Goal: Task Accomplishment & Management: Manage account settings

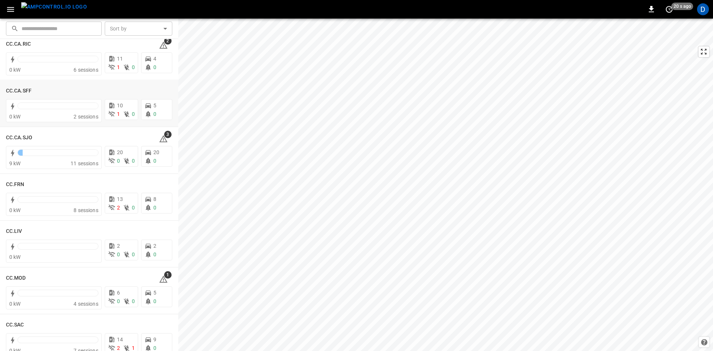
scroll to position [74, 0]
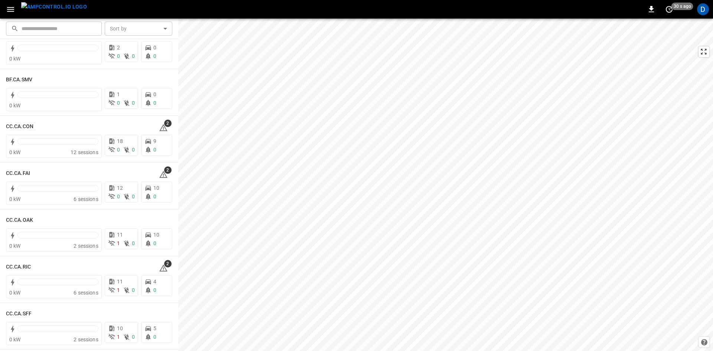
click at [10, 11] on icon "button" at bounding box center [10, 9] width 9 height 9
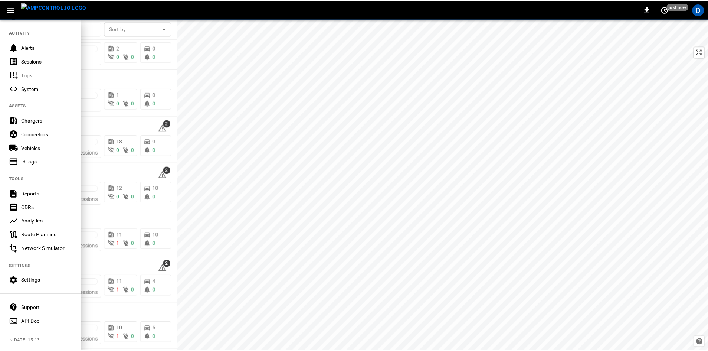
scroll to position [78, 0]
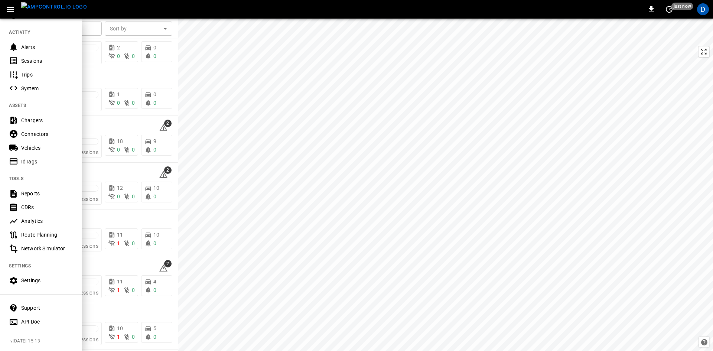
click at [39, 274] on div "Settings" at bounding box center [41, 281] width 82 height 14
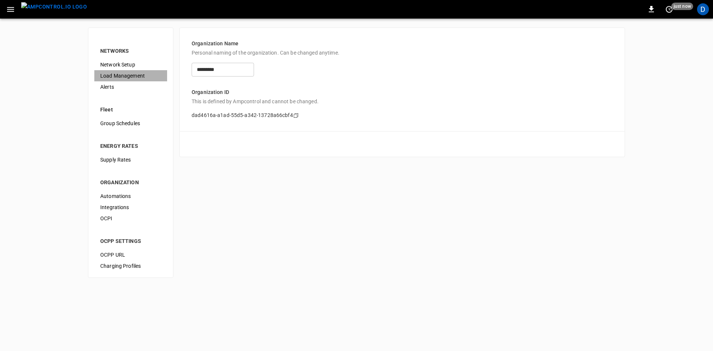
click at [130, 76] on span "Load Management" at bounding box center [130, 76] width 61 height 8
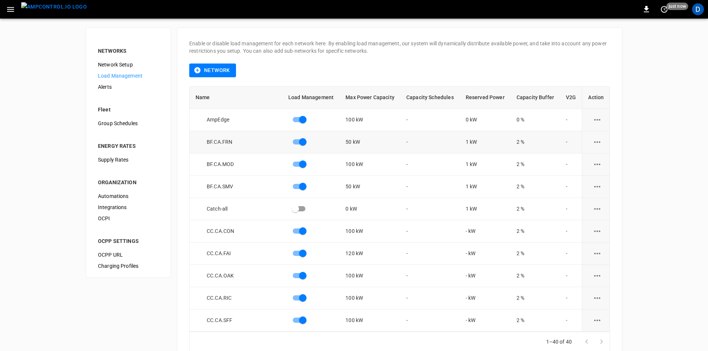
click at [595, 137] on icon "load management options" at bounding box center [597, 141] width 9 height 9
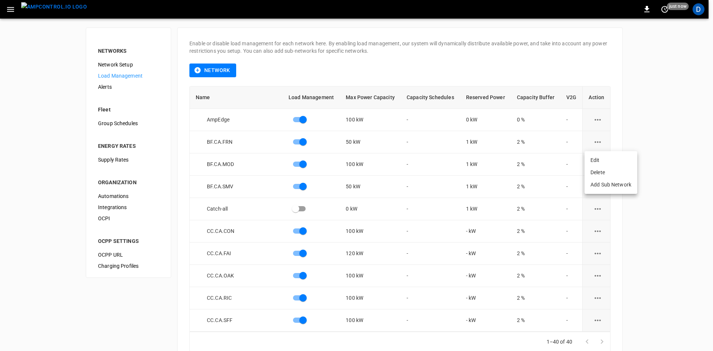
click at [595, 160] on li "Edit" at bounding box center [610, 160] width 53 height 12
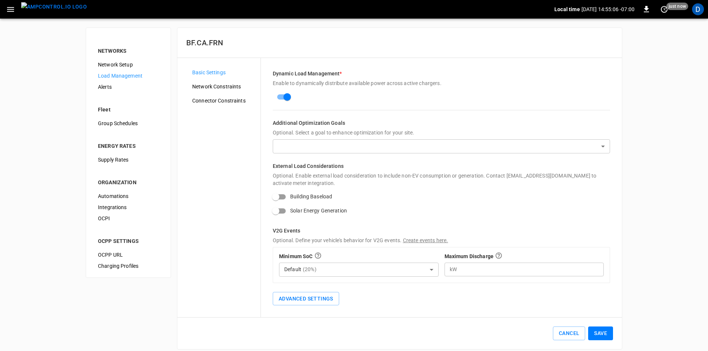
click at [219, 84] on span "Network Constraints" at bounding box center [223, 87] width 62 height 8
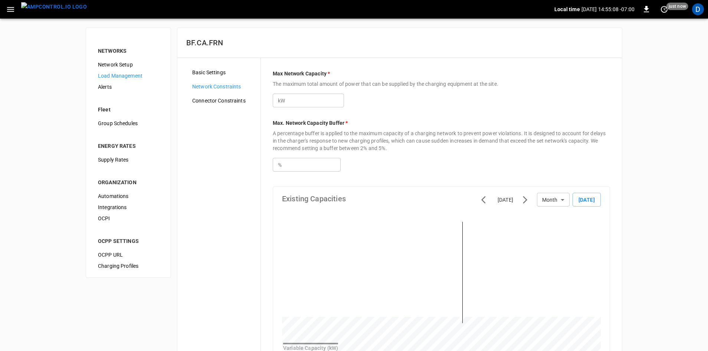
click at [216, 98] on span "Connector Constraints" at bounding box center [223, 101] width 62 height 8
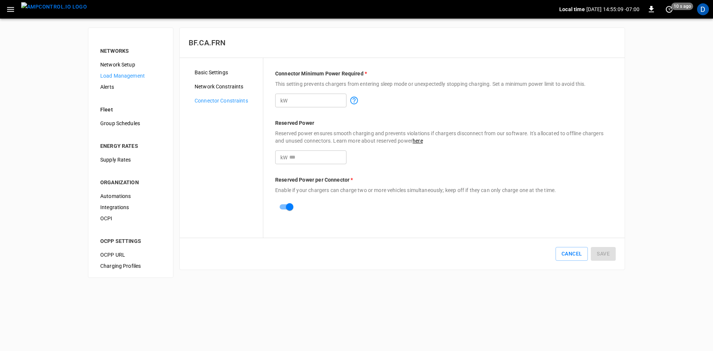
click at [297, 98] on input "*" at bounding box center [317, 101] width 57 height 14
type input "*"
click at [305, 162] on input "*" at bounding box center [317, 157] width 57 height 14
type input "*"
click at [604, 252] on button "Save" at bounding box center [603, 254] width 25 height 14
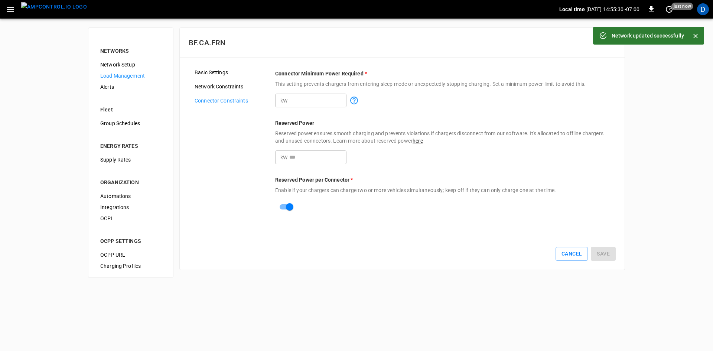
click at [118, 74] on span "Load Management" at bounding box center [130, 76] width 61 height 8
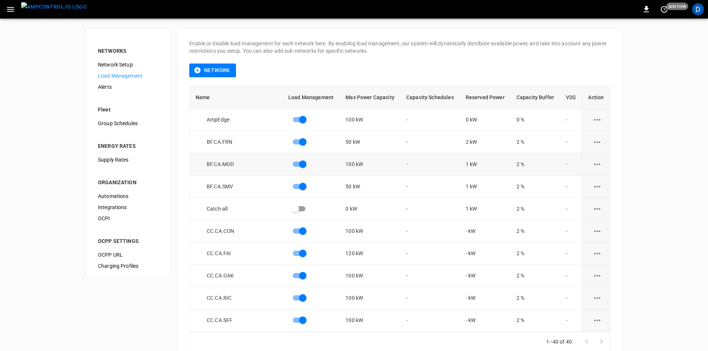
click at [593, 166] on icon "load management options" at bounding box center [597, 164] width 9 height 9
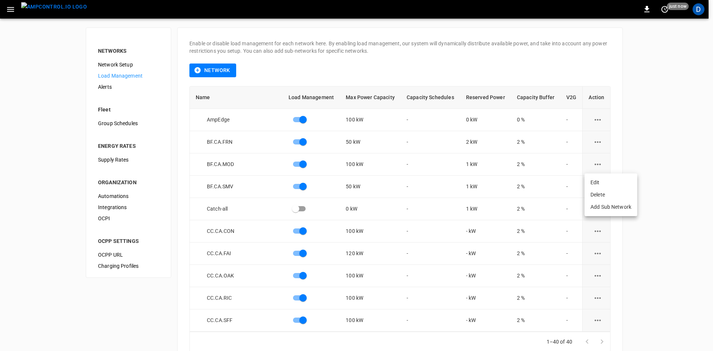
click at [591, 183] on li "Edit" at bounding box center [610, 182] width 53 height 12
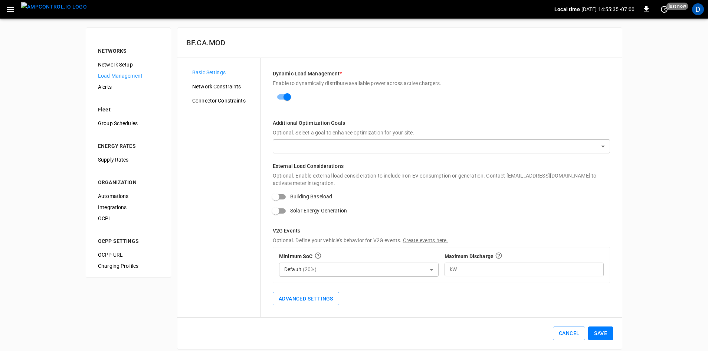
click at [226, 87] on span "Network Constraints" at bounding box center [223, 87] width 62 height 8
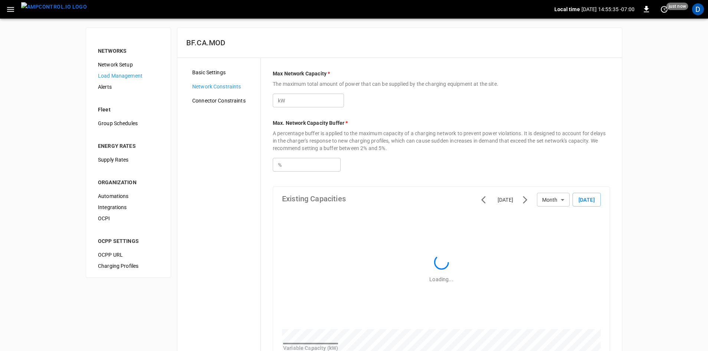
click at [224, 100] on span "Connector Constraints" at bounding box center [223, 101] width 62 height 8
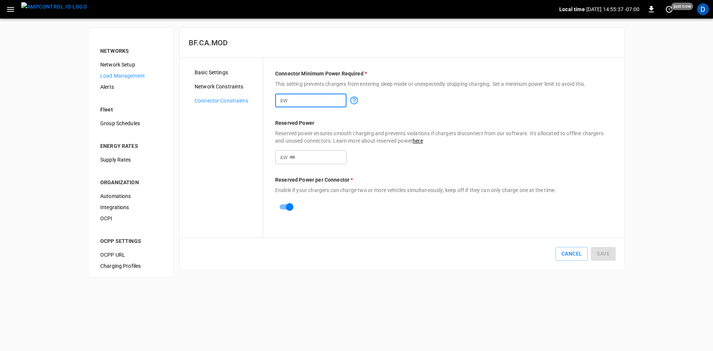
click at [301, 98] on input "*" at bounding box center [317, 101] width 57 height 14
type input "*"
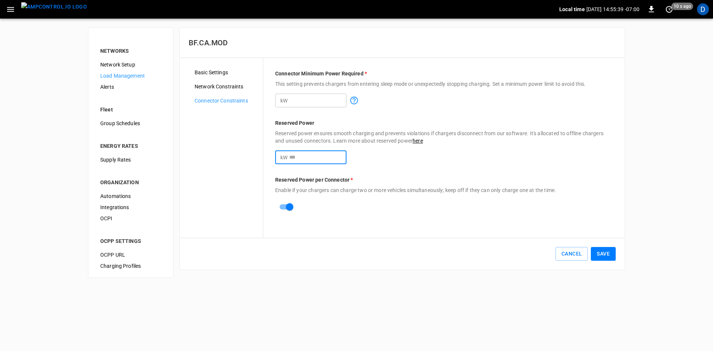
click at [302, 155] on input "*" at bounding box center [317, 157] width 57 height 14
type input "*"
click at [603, 254] on button "Save" at bounding box center [603, 254] width 25 height 14
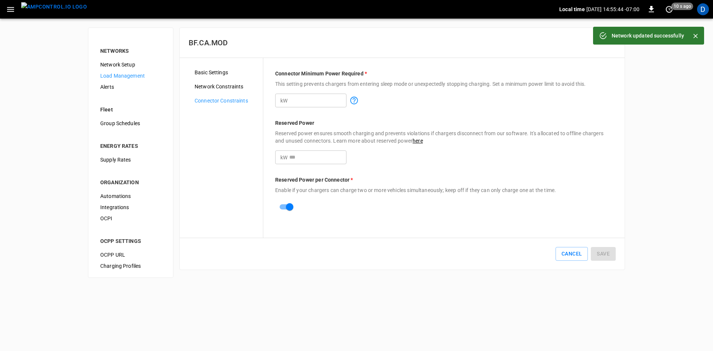
click at [130, 75] on span "Load Management" at bounding box center [130, 76] width 61 height 8
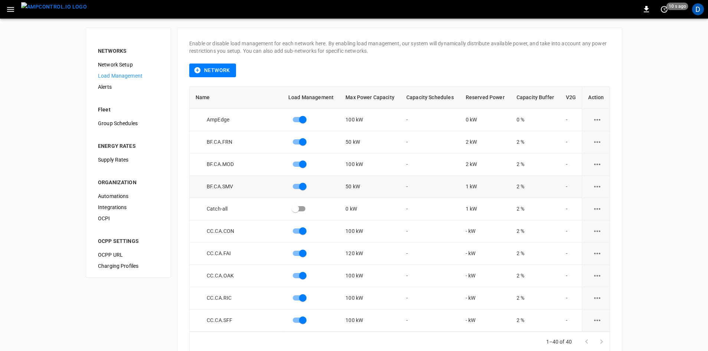
click at [594, 187] on icon "load management options" at bounding box center [597, 186] width 9 height 9
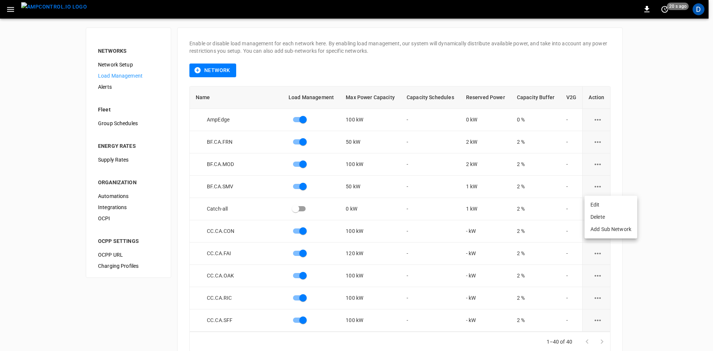
click at [592, 205] on li "Edit" at bounding box center [610, 205] width 53 height 12
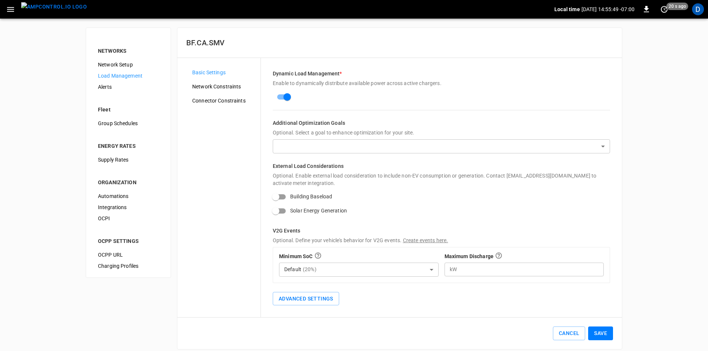
click at [215, 101] on span "Connector Constraints" at bounding box center [223, 101] width 62 height 8
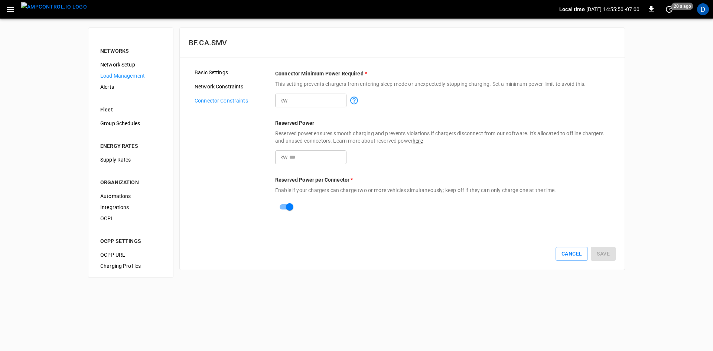
click at [304, 99] on input "*" at bounding box center [317, 101] width 57 height 14
type input "*"
click at [250, 153] on div "Basic Settings Network Constraints Connector Constraints Connector Minimum Powe…" at bounding box center [402, 148] width 445 height 180
type input "*"
click at [608, 259] on button "Save" at bounding box center [603, 254] width 25 height 14
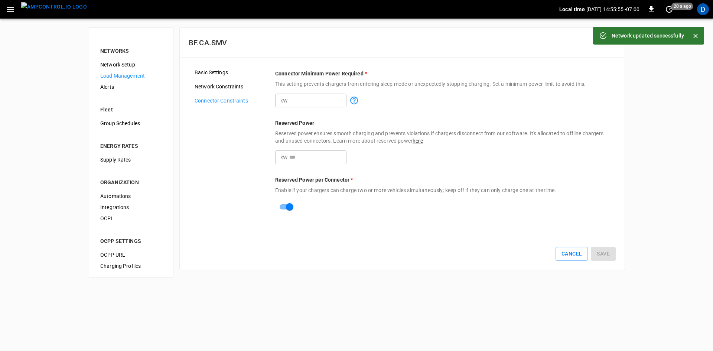
click at [12, 7] on icon "button" at bounding box center [10, 9] width 9 height 9
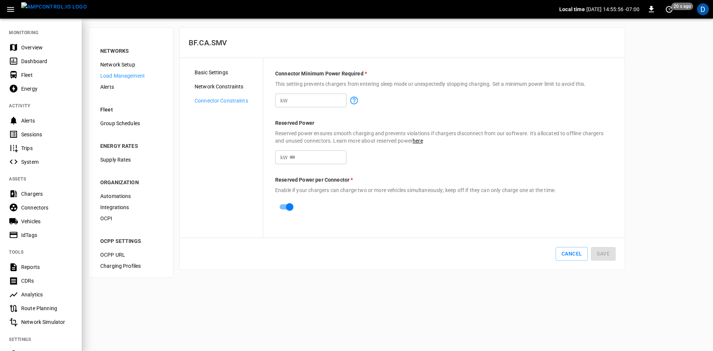
click at [30, 45] on div "Overview" at bounding box center [47, 47] width 52 height 7
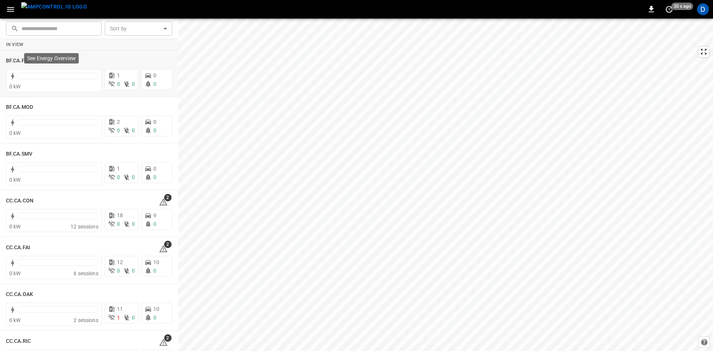
click at [28, 63] on div "See Energy Overview" at bounding box center [51, 58] width 55 height 10
click at [20, 57] on h6 "BF.CA.FRN" at bounding box center [19, 61] width 26 height 8
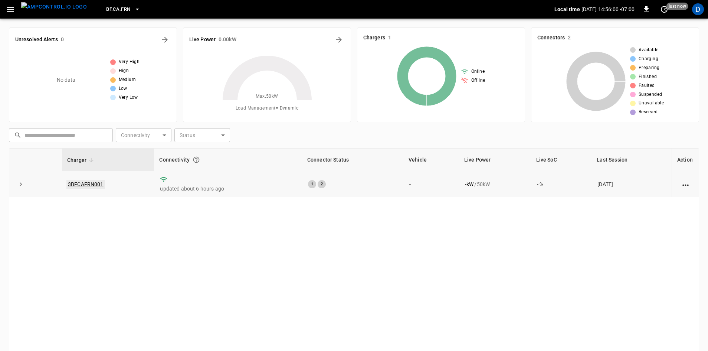
click at [87, 183] on link "3BFCAFRN001" at bounding box center [85, 184] width 39 height 9
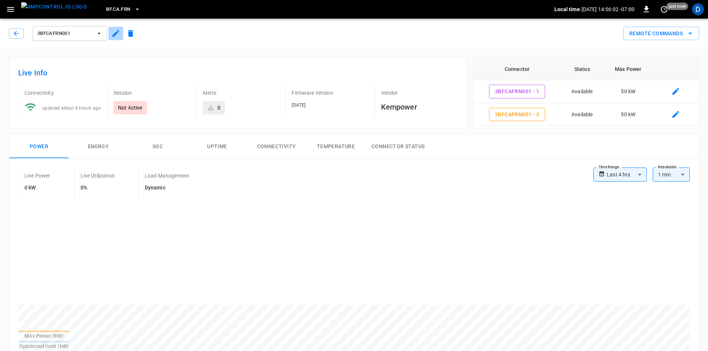
click at [115, 32] on icon "button" at bounding box center [115, 33] width 9 height 9
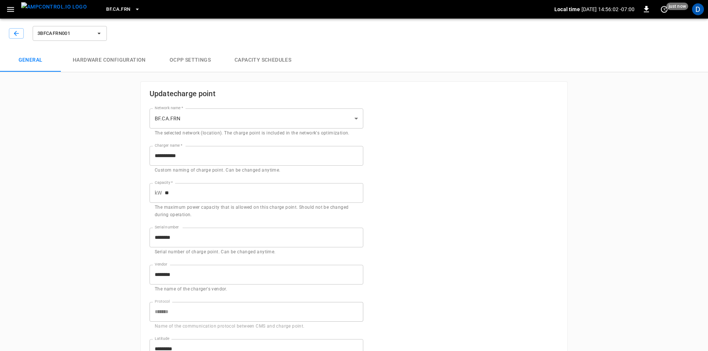
type input "**********"
click at [246, 56] on button "Capacity Schedules" at bounding box center [263, 60] width 81 height 24
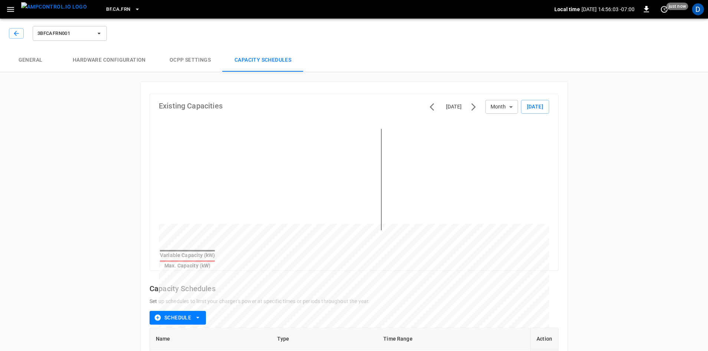
click at [190, 63] on button "OCPP settings" at bounding box center [190, 60] width 65 height 24
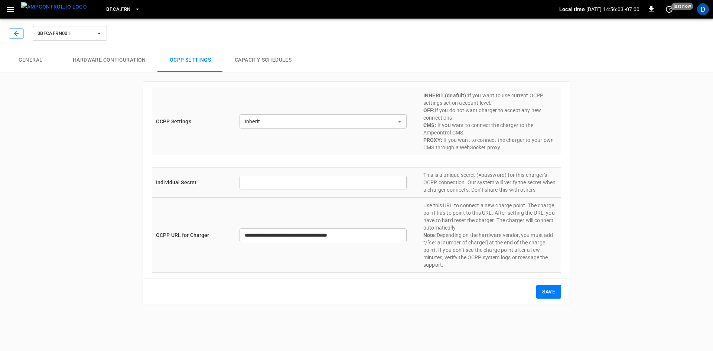
type input "*******"
type input "**********"
click at [261, 57] on button "Capacity Schedules" at bounding box center [263, 60] width 81 height 24
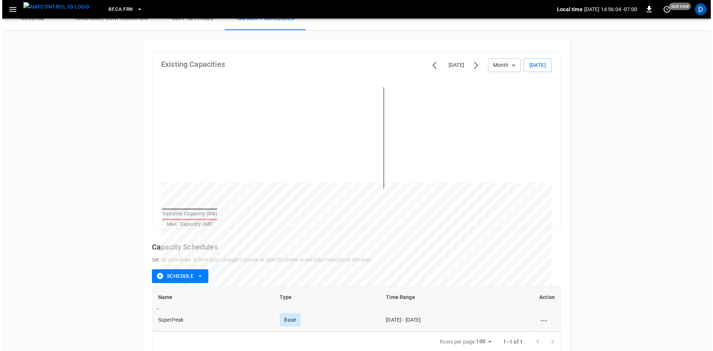
scroll to position [53, 0]
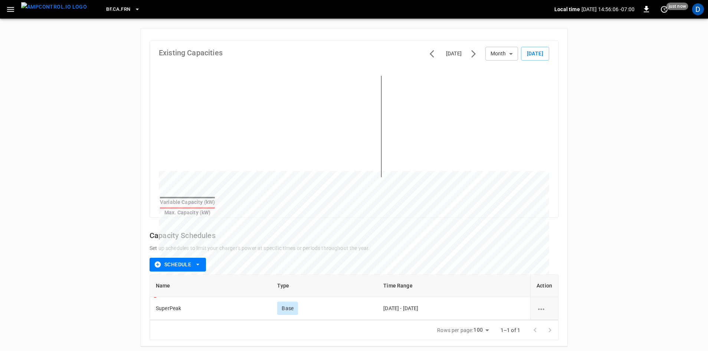
click at [542, 304] on icon "schedule options" at bounding box center [541, 308] width 9 height 9
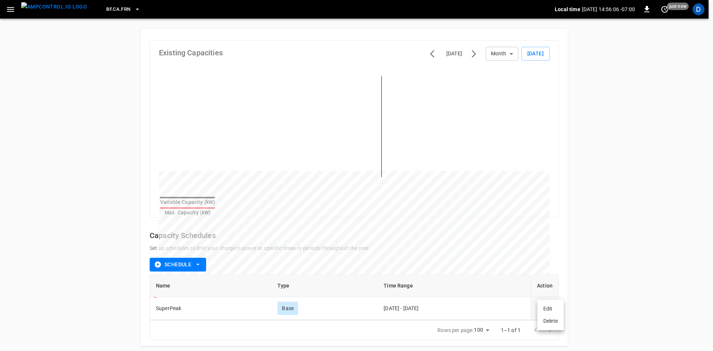
click at [543, 306] on li "Edit" at bounding box center [550, 309] width 26 height 12
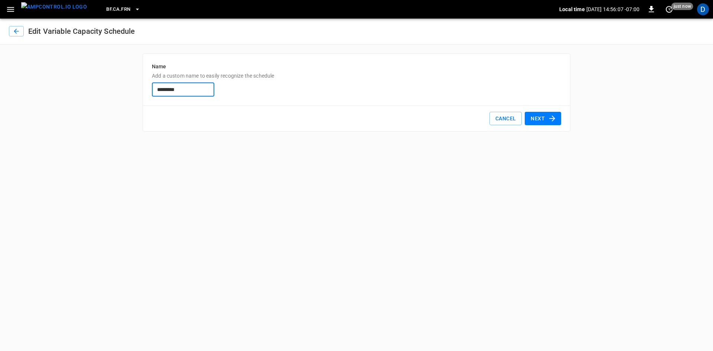
click at [542, 114] on button "Next" at bounding box center [542, 119] width 36 height 14
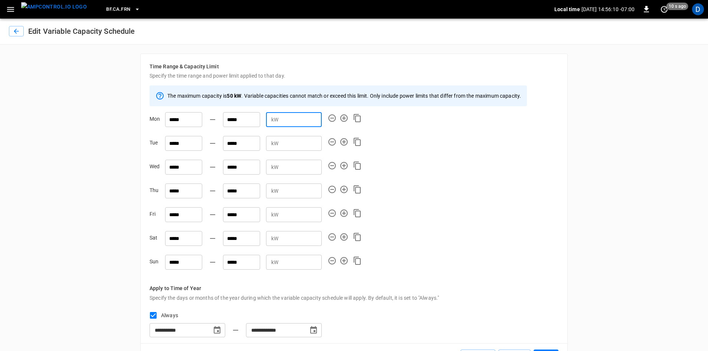
drag, startPoint x: 297, startPoint y: 118, endPoint x: 259, endPoint y: 116, distance: 37.9
click at [267, 117] on div "kW * ​" at bounding box center [294, 119] width 56 height 15
type input "*"
click at [356, 117] on icon "Apply the exact same day configuration to all other days" at bounding box center [357, 118] width 9 height 9
type input "*"
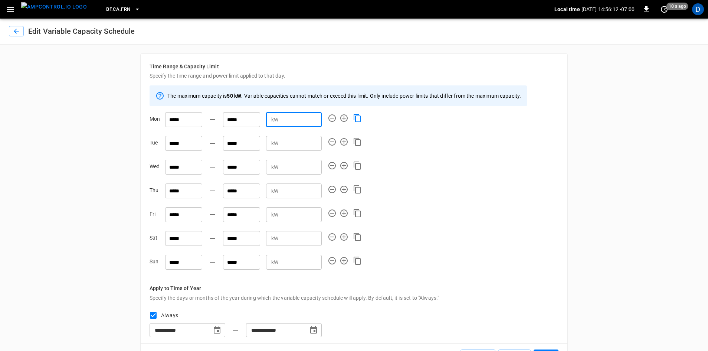
type input "*"
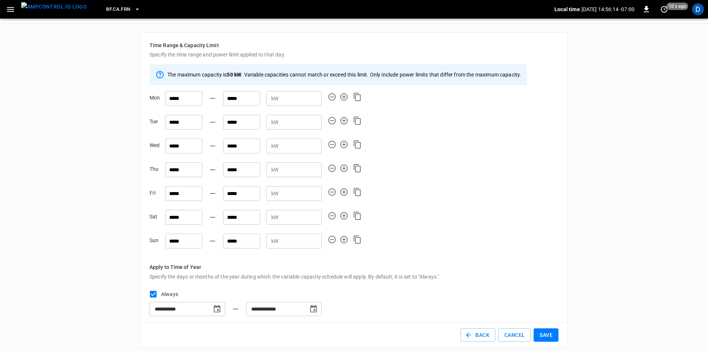
scroll to position [27, 0]
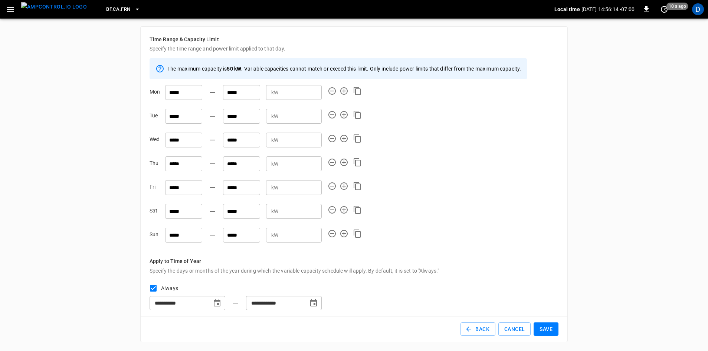
click at [550, 330] on button "Save" at bounding box center [546, 329] width 25 height 14
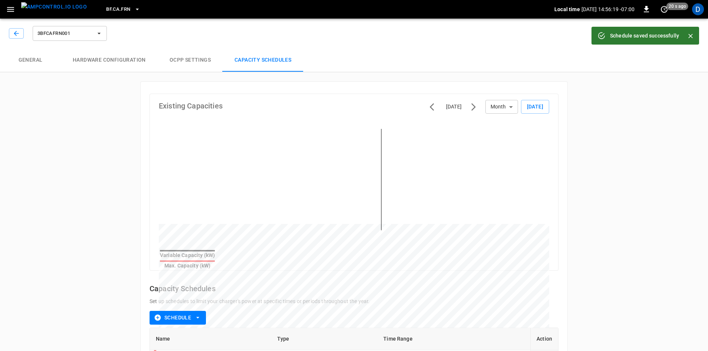
click at [106, 9] on span "BF.CA.FRN" at bounding box center [118, 9] width 24 height 9
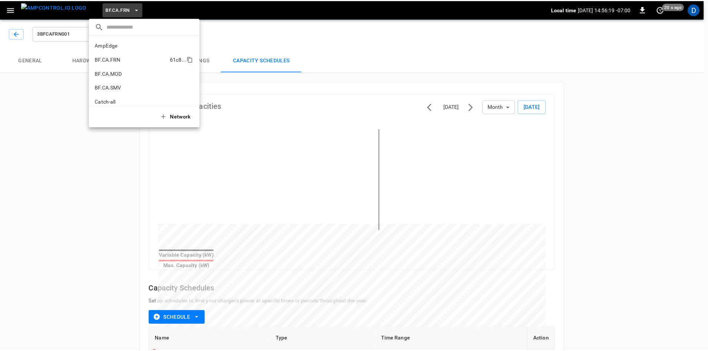
scroll to position [12, 0]
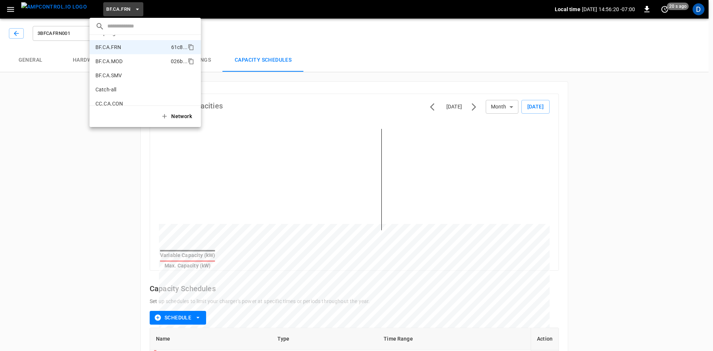
click at [113, 60] on p "BF.CA.MOD" at bounding box center [131, 61] width 72 height 7
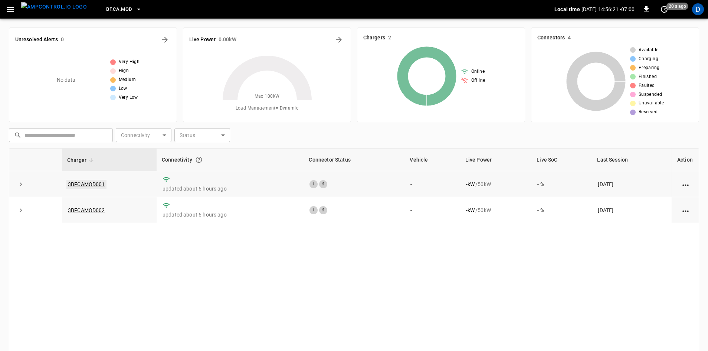
click at [92, 183] on link "3BFCAMOD001" at bounding box center [86, 184] width 40 height 9
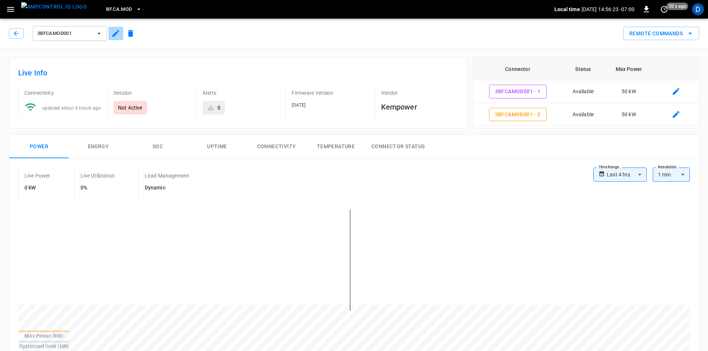
click at [115, 34] on icon "button" at bounding box center [115, 33] width 7 height 7
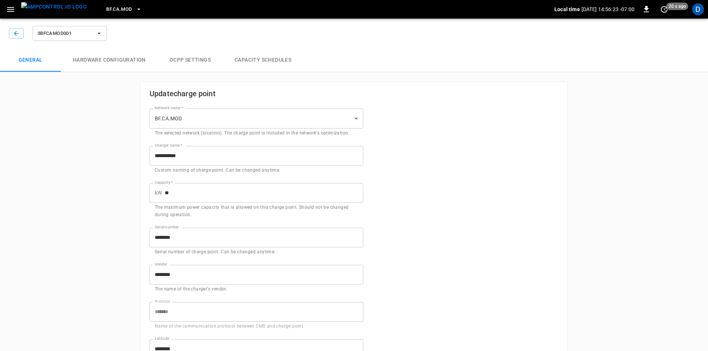
type input "**********"
click at [241, 59] on button "Capacity Schedules" at bounding box center [263, 60] width 81 height 24
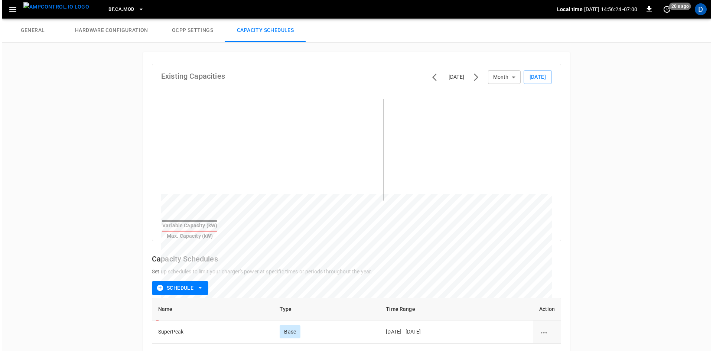
scroll to position [53, 0]
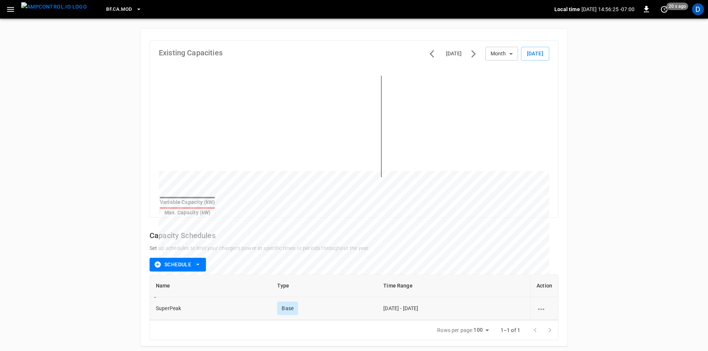
click at [545, 305] on icon "schedule options" at bounding box center [541, 308] width 9 height 9
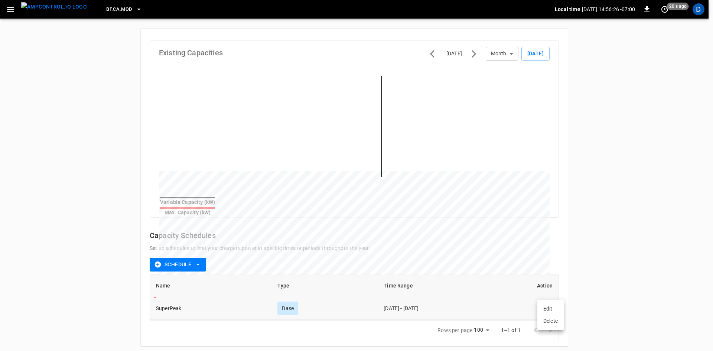
click at [545, 305] on li "Edit" at bounding box center [550, 309] width 26 height 12
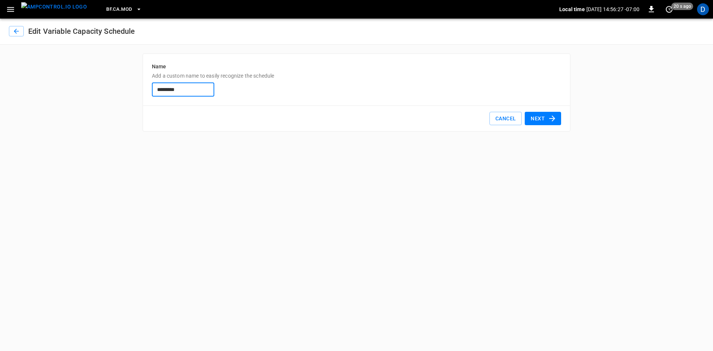
click at [542, 116] on button "Next" at bounding box center [542, 119] width 36 height 14
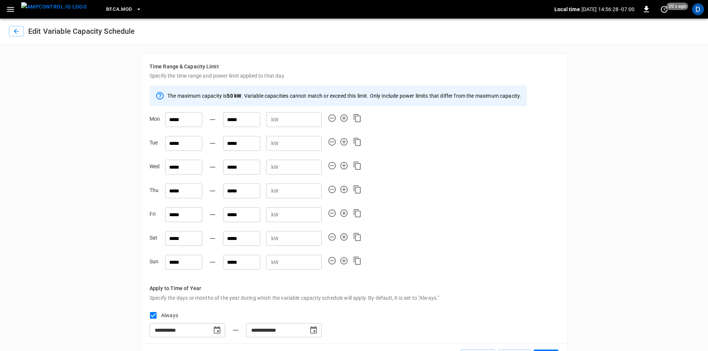
click at [233, 118] on div "***** ***** kW * ​" at bounding box center [240, 116] width 163 height 21
type input "*"
click at [359, 117] on icon "Apply the exact same day configuration to all other days" at bounding box center [357, 118] width 9 height 9
type input "*"
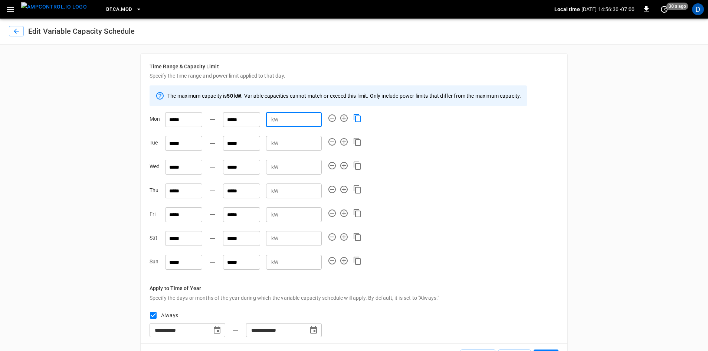
type input "*"
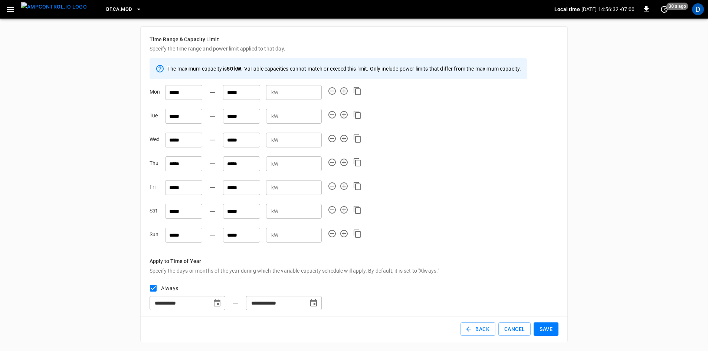
click at [542, 331] on button "Save" at bounding box center [546, 329] width 25 height 14
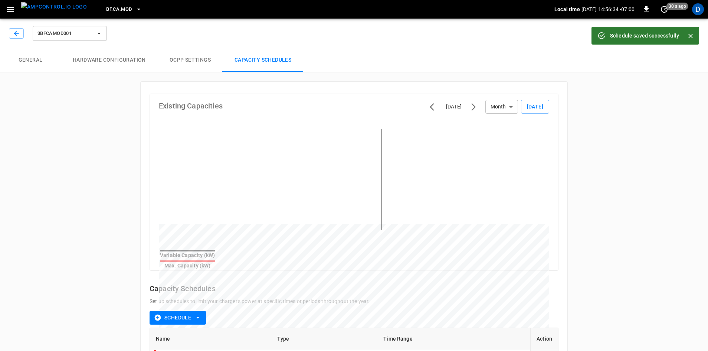
click at [90, 36] on span "3BFCAMOD001" at bounding box center [64, 33] width 55 height 9
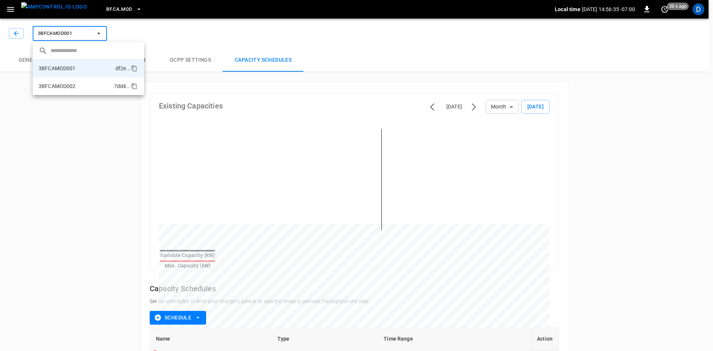
click at [76, 84] on li "3BFCAMOD002 7dd4 ..." at bounding box center [88, 86] width 111 height 18
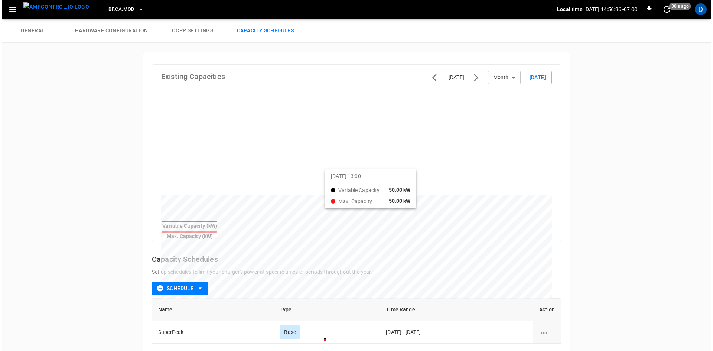
scroll to position [53, 0]
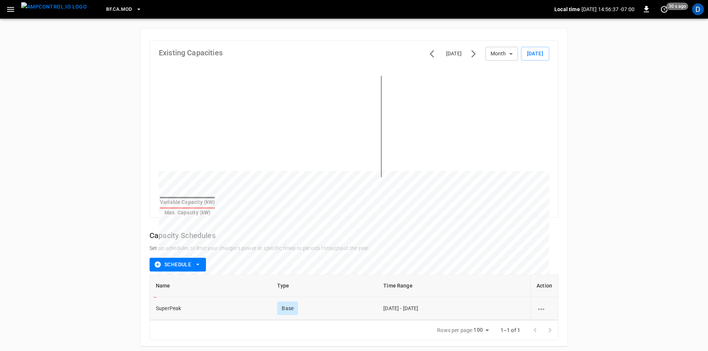
click at [546, 304] on icon "schedule options" at bounding box center [541, 308] width 9 height 9
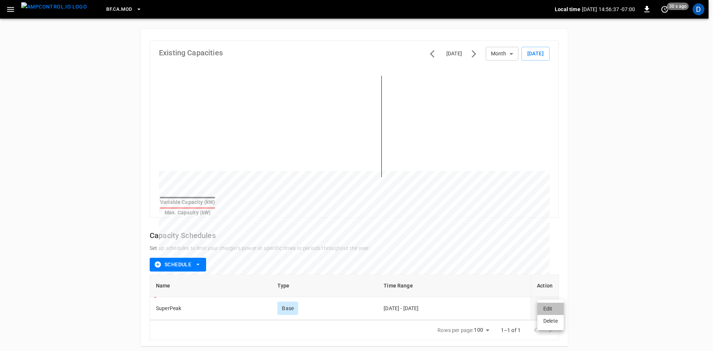
click at [545, 306] on li "Edit" at bounding box center [550, 309] width 26 height 12
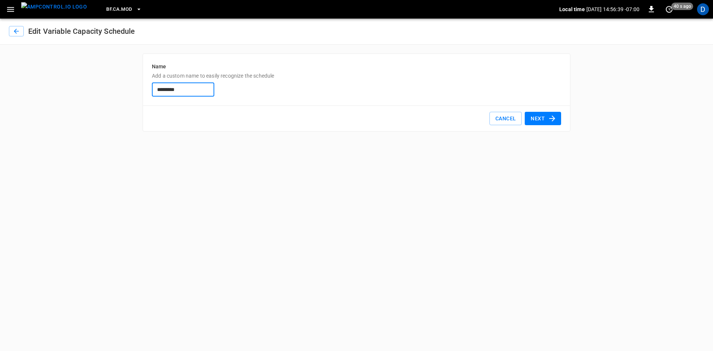
click at [548, 119] on icon "button" at bounding box center [552, 118] width 9 height 9
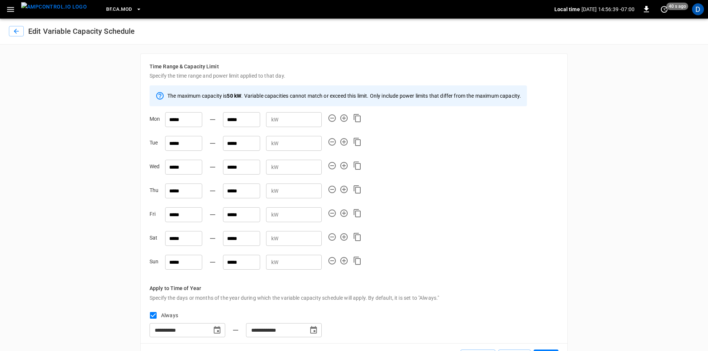
drag, startPoint x: 286, startPoint y: 121, endPoint x: 228, endPoint y: 124, distance: 58.7
click at [240, 124] on div "***** ***** kW * ​" at bounding box center [240, 116] width 163 height 21
type input "*"
click at [357, 117] on icon "Apply the exact same day configuration to all other days" at bounding box center [357, 118] width 9 height 9
type input "*"
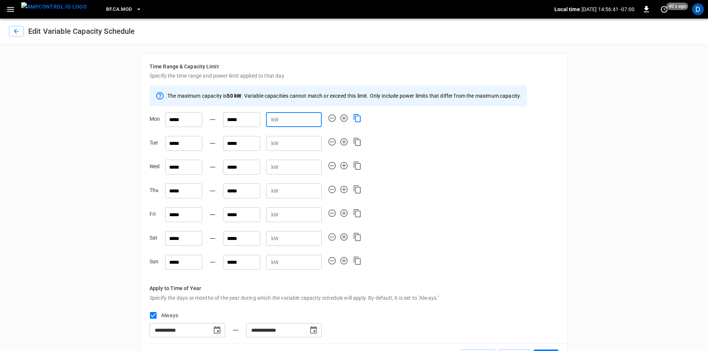
type input "*"
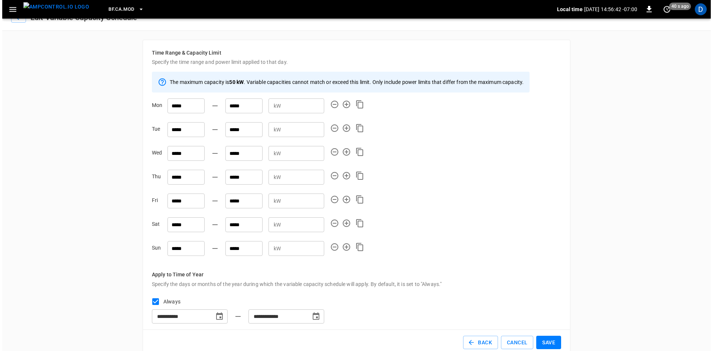
scroll to position [27, 0]
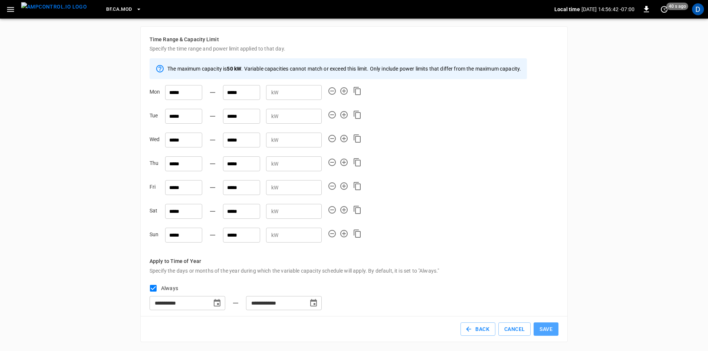
click at [549, 333] on button "Save" at bounding box center [546, 329] width 25 height 14
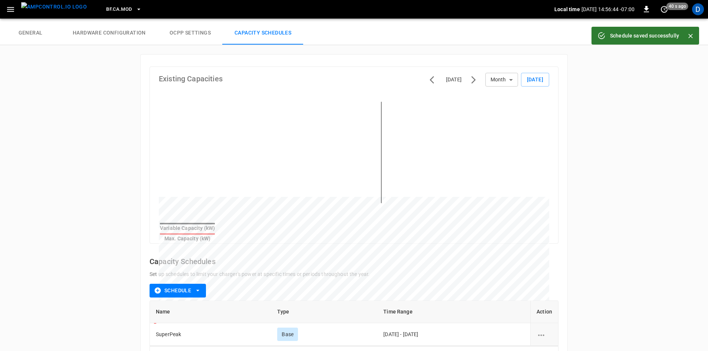
click at [106, 10] on span "BF.CA.MOD" at bounding box center [119, 9] width 26 height 9
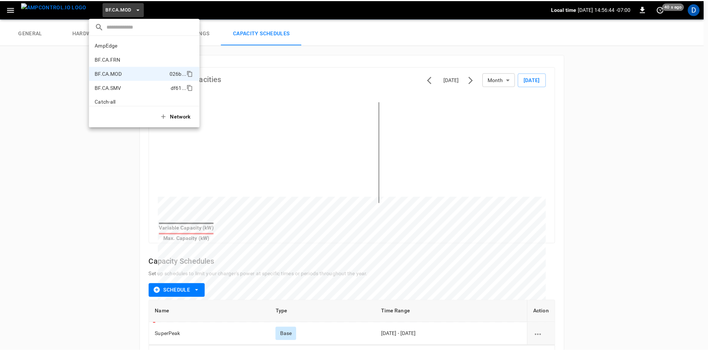
scroll to position [26, 0]
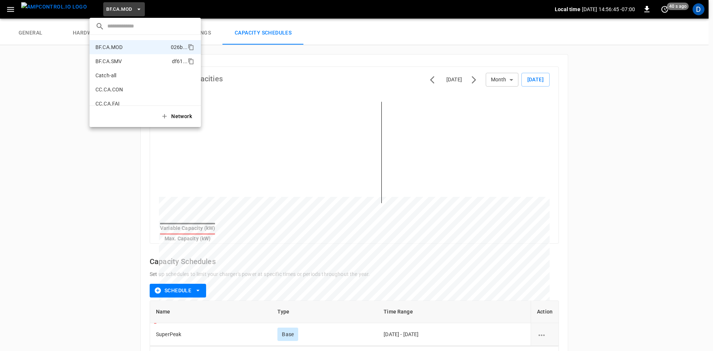
click at [112, 64] on p "BF.CA.SMV" at bounding box center [131, 61] width 73 height 7
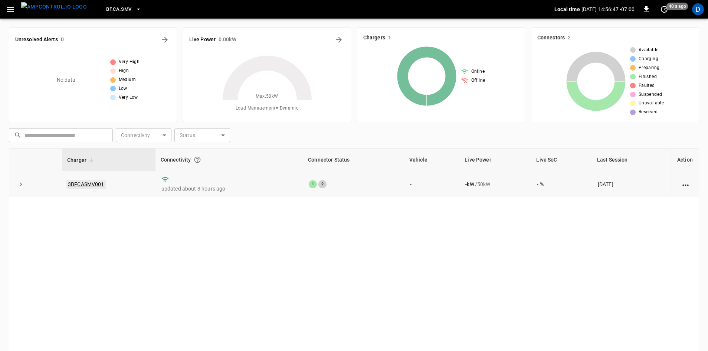
click at [90, 182] on link "3BFCASMV001" at bounding box center [85, 184] width 39 height 9
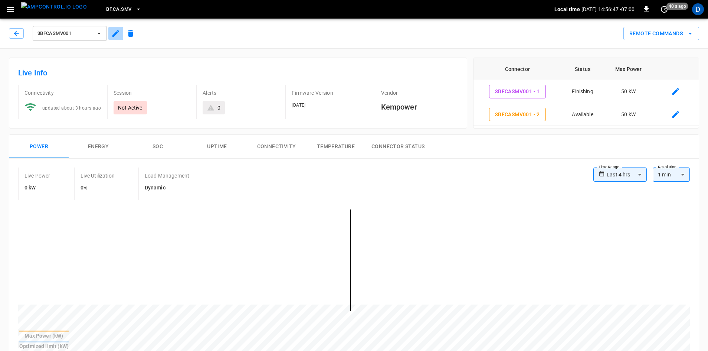
click at [116, 35] on icon "button" at bounding box center [115, 33] width 9 height 9
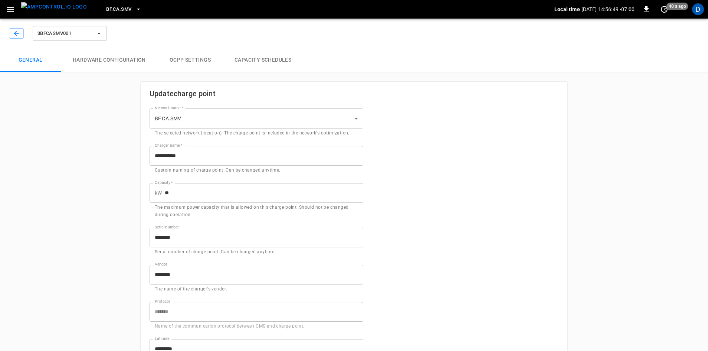
type input "**********"
click at [262, 56] on button "Capacity Schedules" at bounding box center [263, 60] width 81 height 24
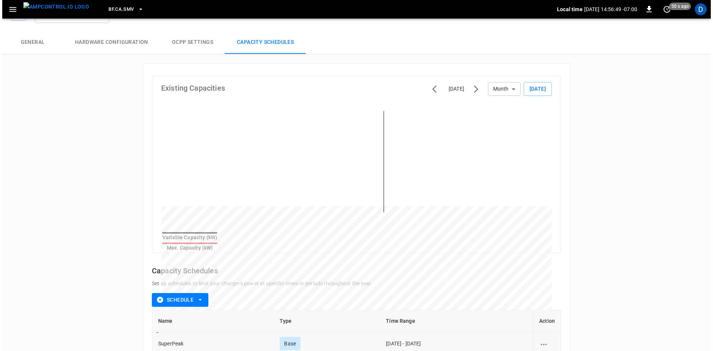
scroll to position [53, 0]
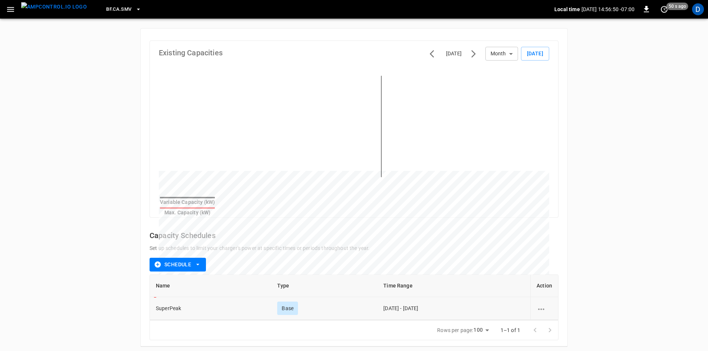
click at [543, 304] on icon "schedule options" at bounding box center [541, 308] width 9 height 9
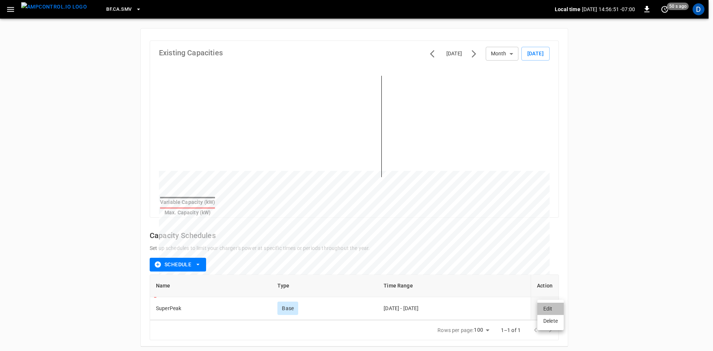
click at [543, 304] on li "Edit" at bounding box center [550, 309] width 26 height 12
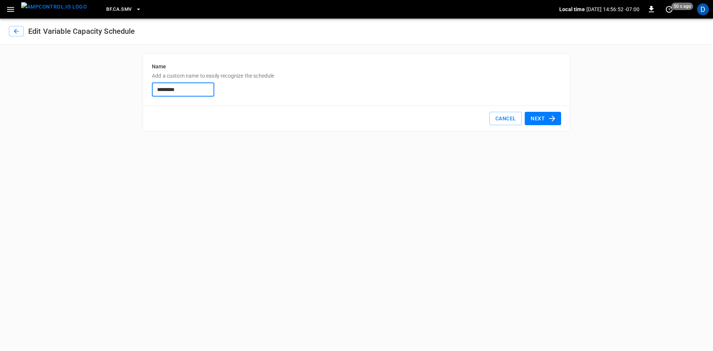
click at [546, 114] on button "Next" at bounding box center [542, 119] width 36 height 14
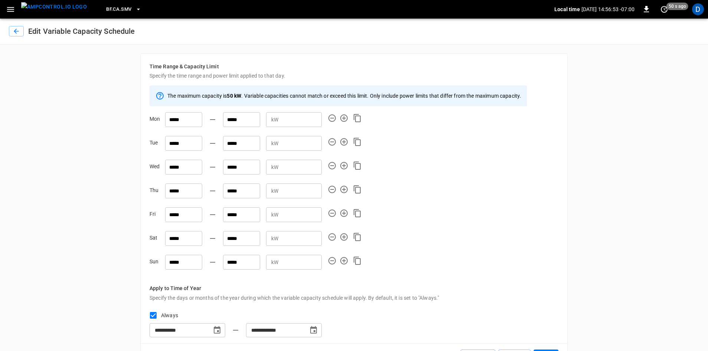
drag, startPoint x: 297, startPoint y: 120, endPoint x: 226, endPoint y: 114, distance: 70.4
click at [248, 117] on div "***** ***** kW * ​" at bounding box center [240, 116] width 163 height 21
type input "*"
click at [359, 117] on icon "Apply the exact same day configuration to all other days" at bounding box center [357, 118] width 9 height 9
type input "*"
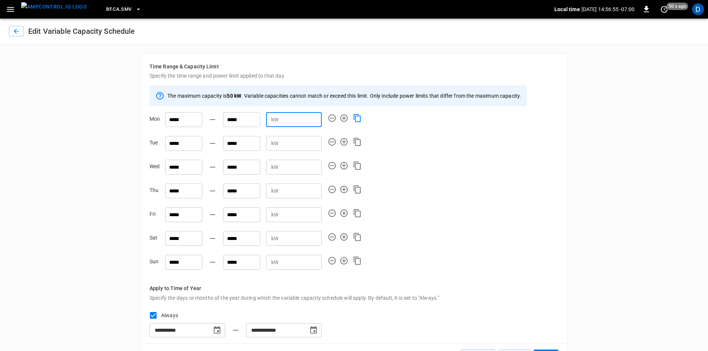
type input "*"
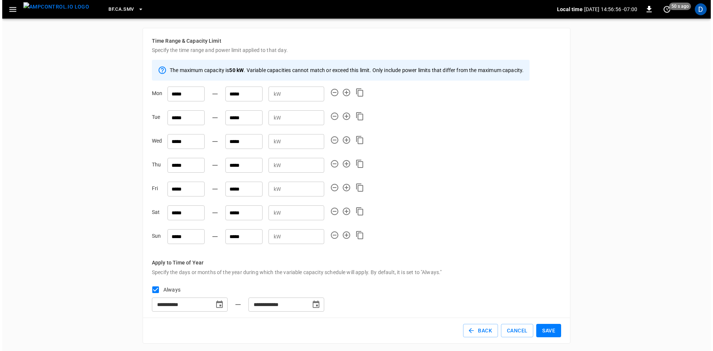
scroll to position [27, 0]
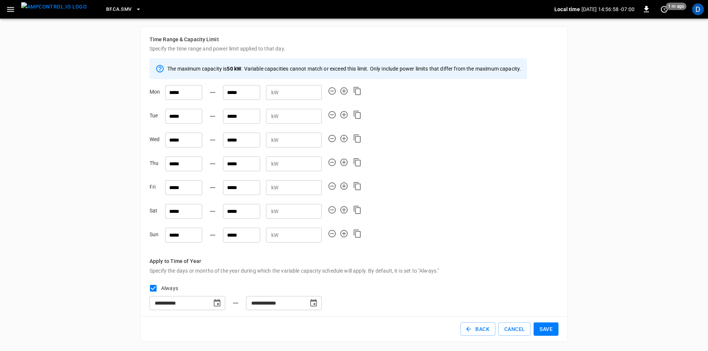
click at [541, 329] on button "Save" at bounding box center [546, 329] width 25 height 14
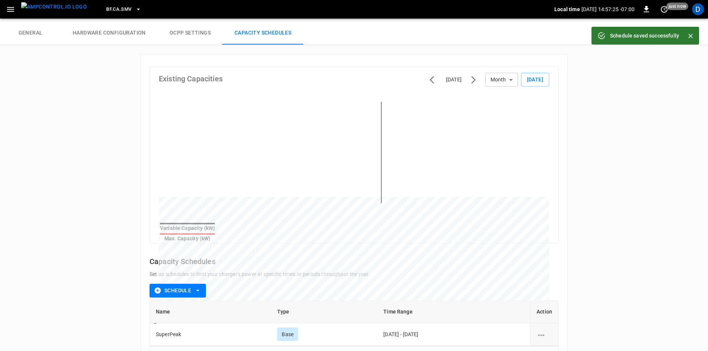
click at [13, 12] on icon "button" at bounding box center [10, 9] width 9 height 9
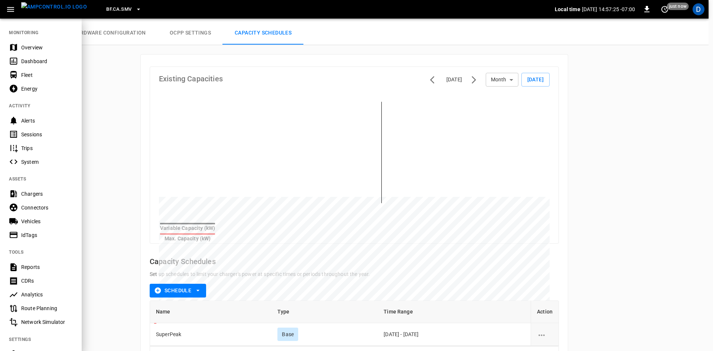
click at [30, 49] on div "Overview" at bounding box center [47, 47] width 52 height 7
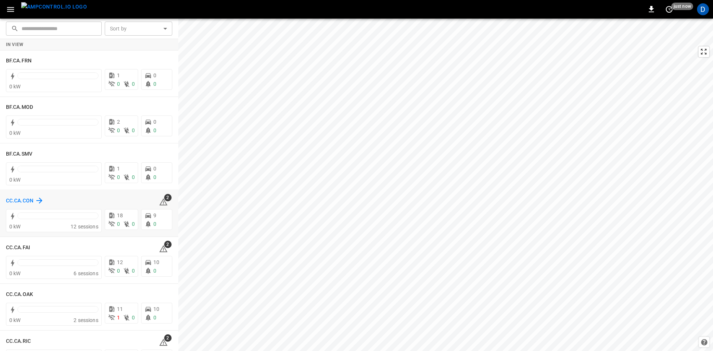
click at [22, 197] on h6 "CC.CA.CON" at bounding box center [19, 201] width 27 height 8
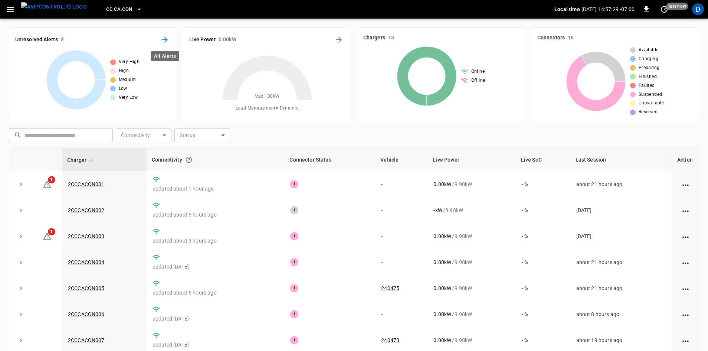
click at [160, 42] on button "All Alerts" at bounding box center [165, 40] width 12 height 12
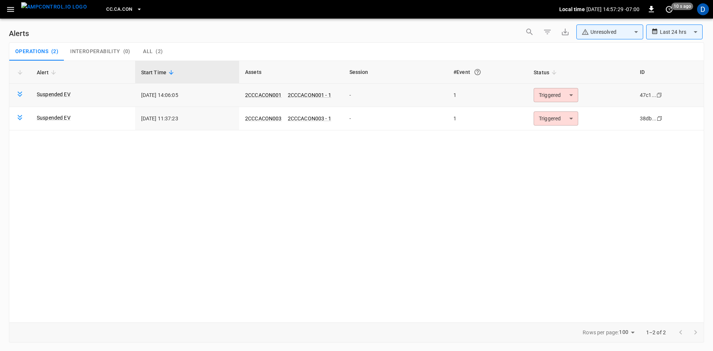
click at [552, 93] on body "**********" at bounding box center [356, 174] width 713 height 348
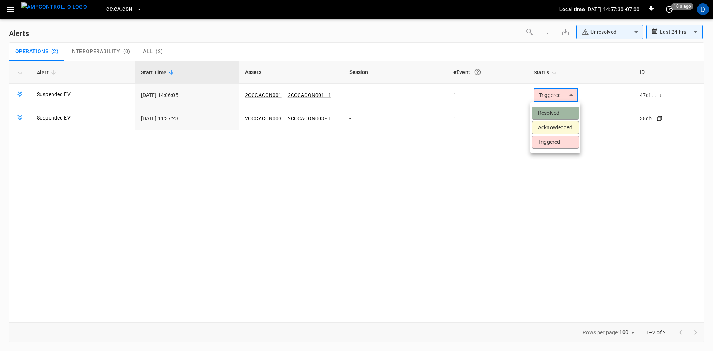
click at [544, 109] on li "Resolved" at bounding box center [555, 113] width 47 height 13
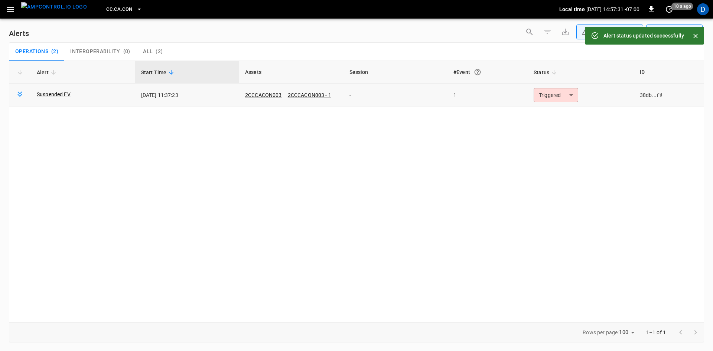
click at [543, 94] on body "**********" at bounding box center [356, 174] width 713 height 348
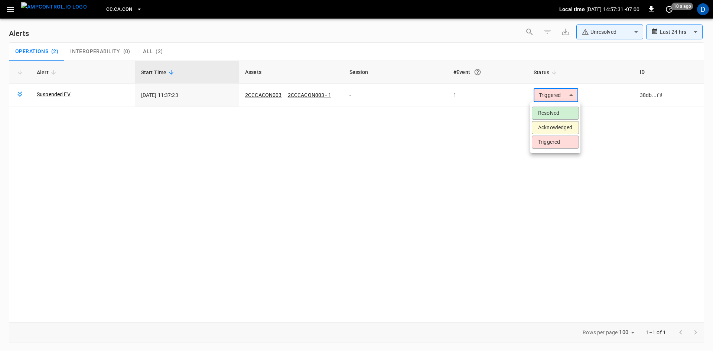
click at [545, 110] on li "Resolved" at bounding box center [555, 113] width 47 height 13
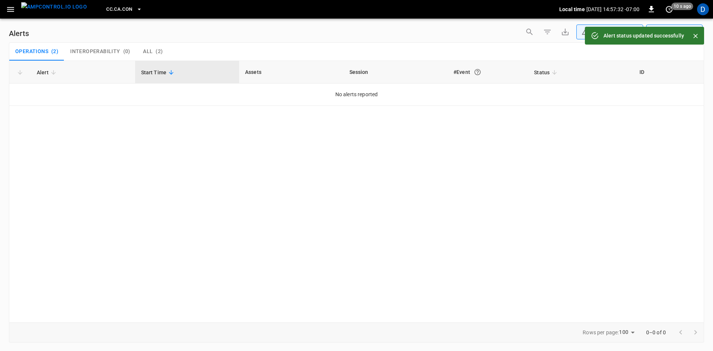
click at [106, 10] on span "CC.CA.CON" at bounding box center [119, 9] width 26 height 9
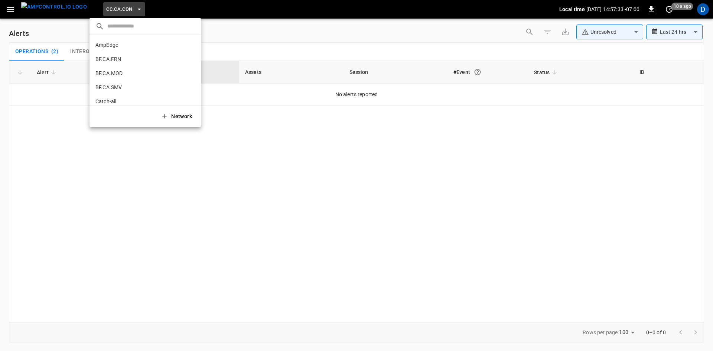
scroll to position [68, 0]
click at [114, 59] on p "CC.CA.FAI" at bounding box center [131, 61] width 72 height 7
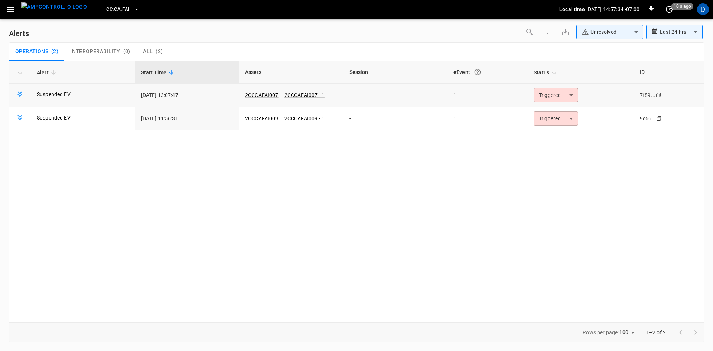
click at [537, 95] on body "**********" at bounding box center [356, 174] width 713 height 348
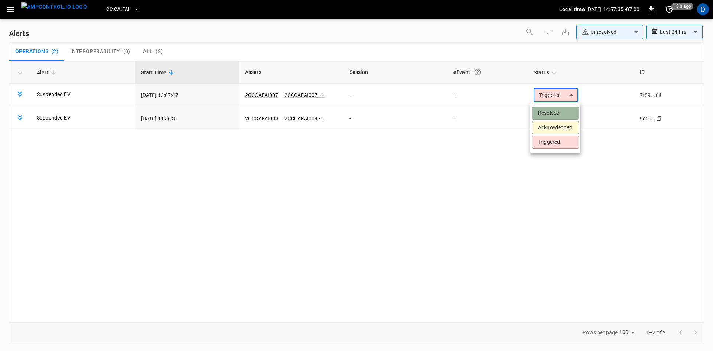
click at [547, 109] on li "Resolved" at bounding box center [555, 113] width 47 height 13
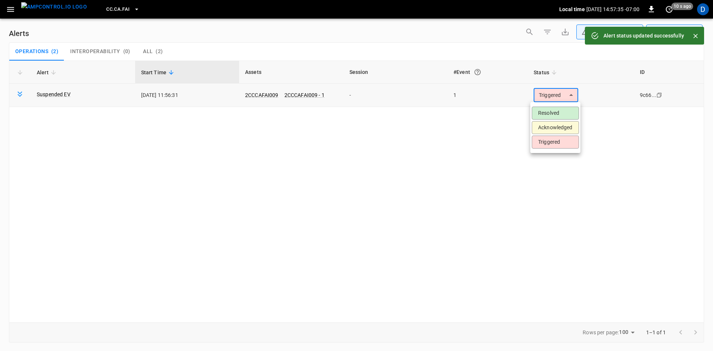
click at [545, 96] on body "**********" at bounding box center [356, 174] width 713 height 348
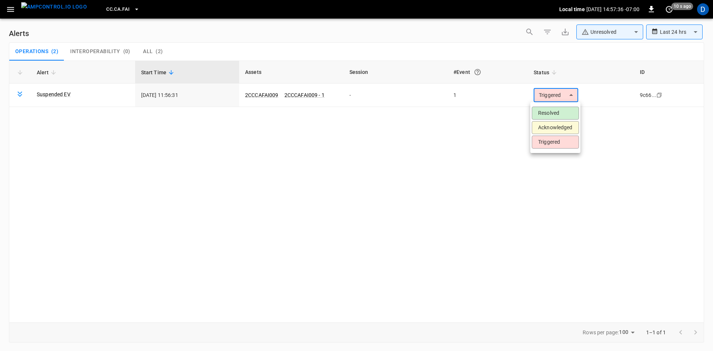
click at [547, 110] on li "Resolved" at bounding box center [555, 113] width 47 height 13
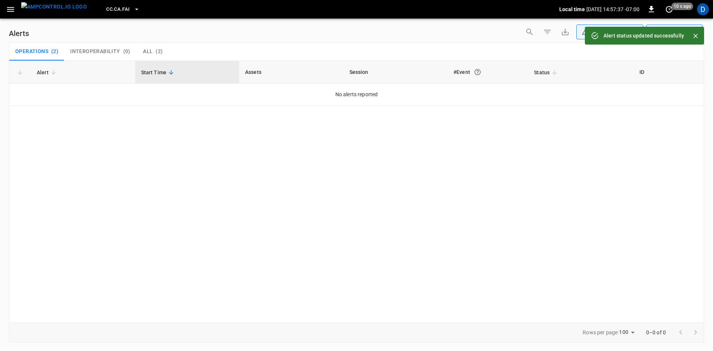
click at [116, 9] on span "CC.CA.FAI" at bounding box center [117, 9] width 23 height 9
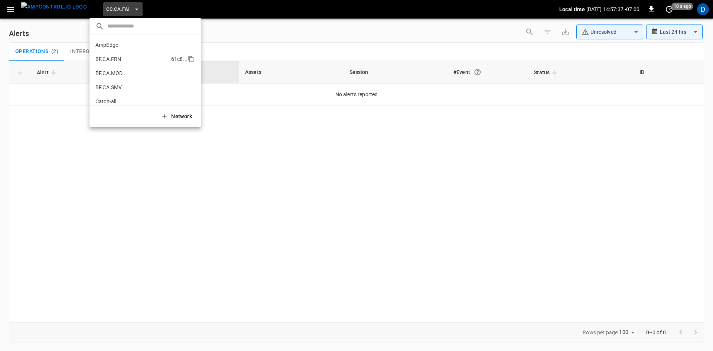
scroll to position [82, 0]
click at [113, 63] on p "CC.CA.OAK" at bounding box center [131, 61] width 72 height 7
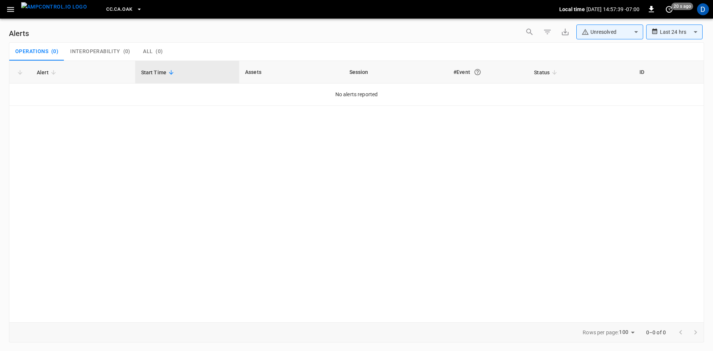
click at [111, 10] on span "CC.CA.OAK" at bounding box center [119, 9] width 26 height 9
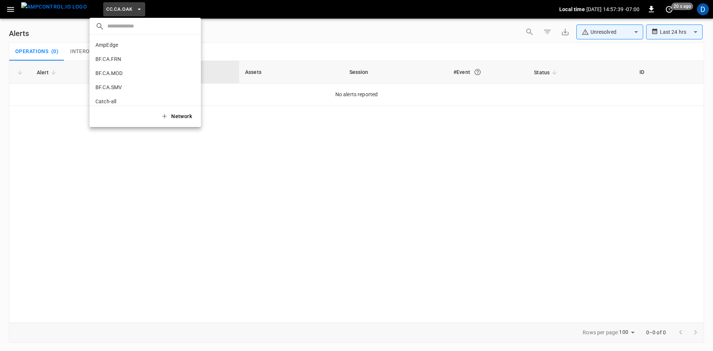
scroll to position [97, 0]
click at [10, 2] on div at bounding box center [356, 175] width 713 height 351
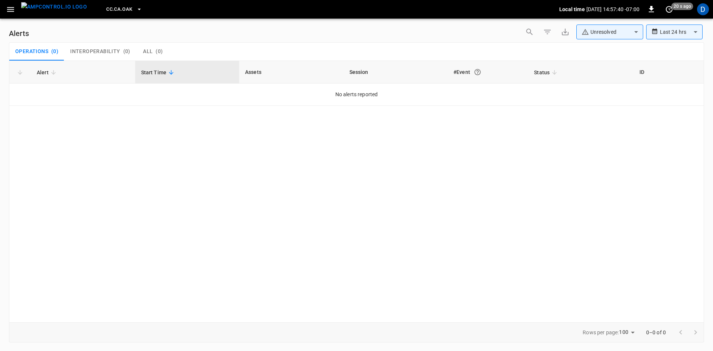
click at [11, 7] on div "​ AmpEdge a766 ... BF.CA.FRN 61c8 ... BF.CA.MOD 026b ... BF.CA.SMV df61 ... Cat…" at bounding box center [356, 175] width 713 height 351
click at [12, 10] on icon "button" at bounding box center [10, 9] width 9 height 9
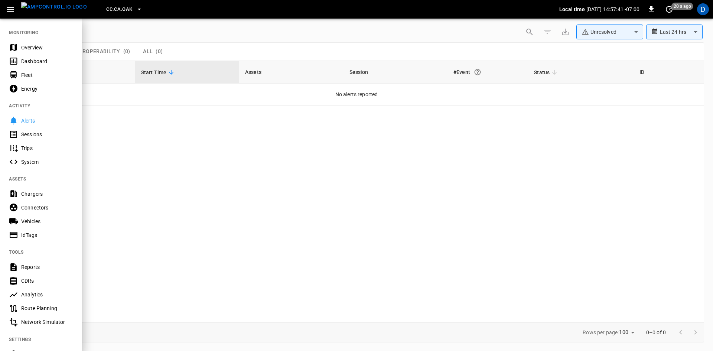
click at [24, 45] on div "Overview" at bounding box center [47, 47] width 52 height 7
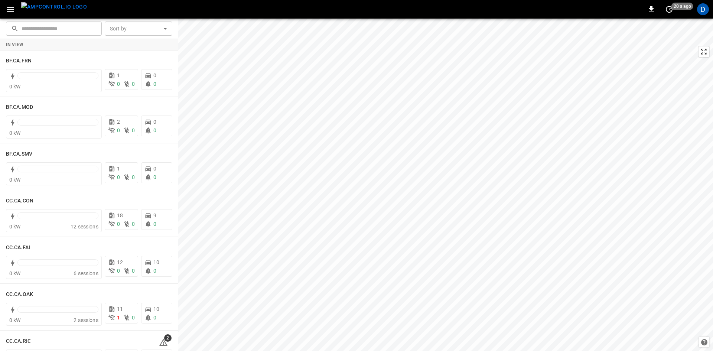
scroll to position [186, 0]
click at [23, 157] on h6 "CC.CA.RIC" at bounding box center [18, 155] width 25 height 8
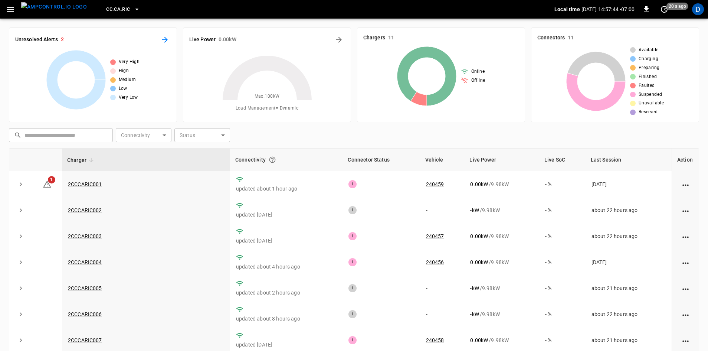
click at [166, 39] on icon "All Alerts" at bounding box center [165, 40] width 6 height 6
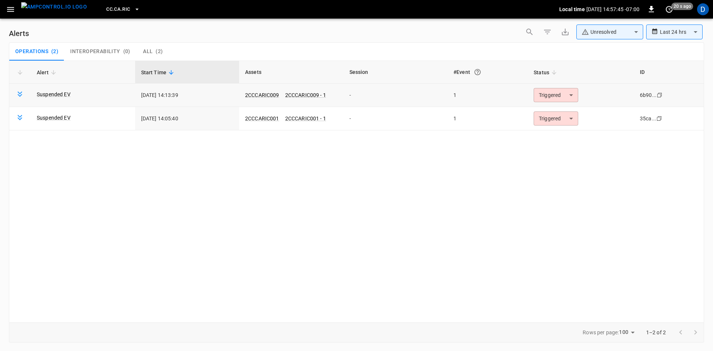
click at [552, 98] on body "**********" at bounding box center [356, 174] width 713 height 348
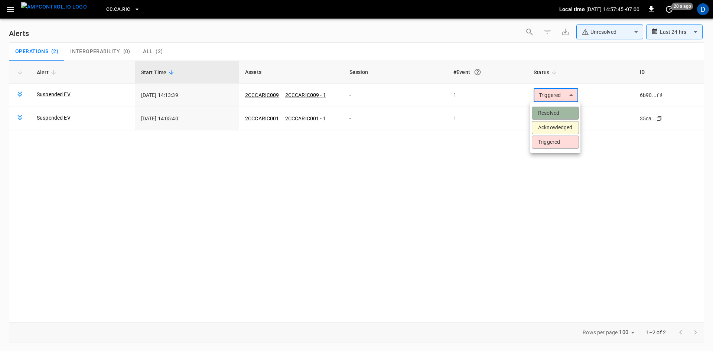
click at [550, 109] on li "Resolved" at bounding box center [555, 113] width 47 height 13
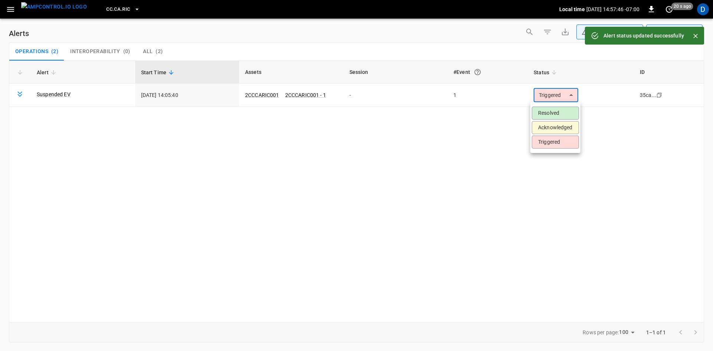
click at [547, 94] on body "**********" at bounding box center [356, 174] width 713 height 348
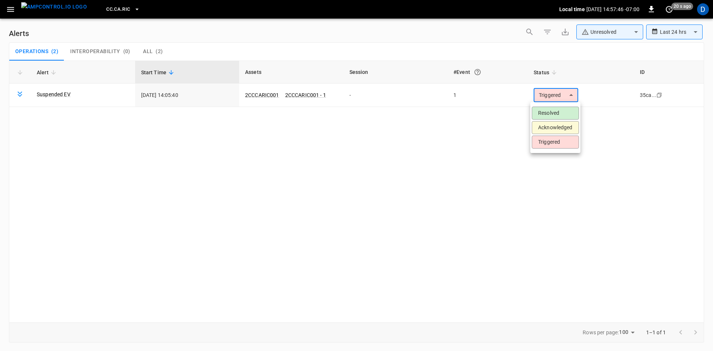
click at [546, 111] on li "Resolved" at bounding box center [555, 113] width 47 height 13
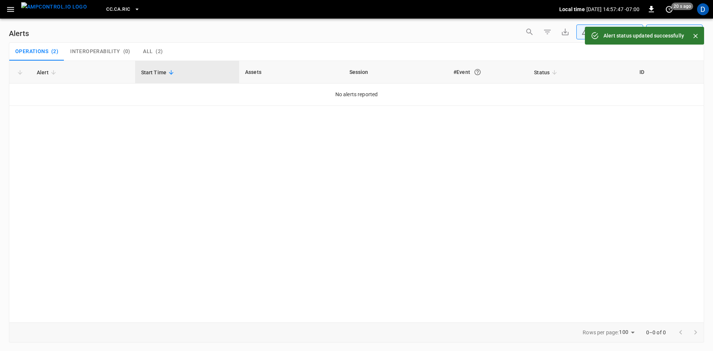
click at [113, 10] on span "CC.CA.RIC" at bounding box center [118, 9] width 24 height 9
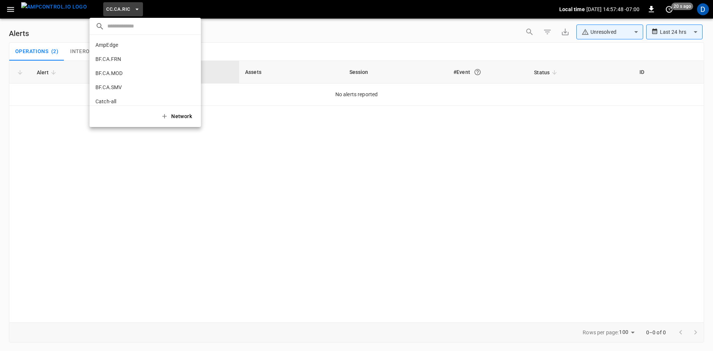
scroll to position [111, 0]
click at [107, 76] on p "CC.CA.SJO" at bounding box center [131, 75] width 72 height 7
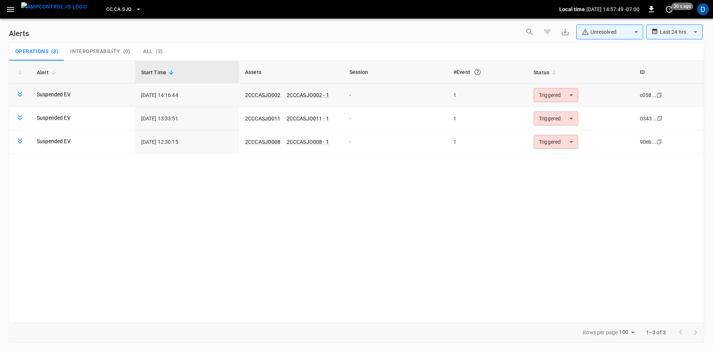
click at [545, 94] on body "**********" at bounding box center [356, 174] width 713 height 348
click at [543, 115] on li "Resolved" at bounding box center [555, 113] width 47 height 13
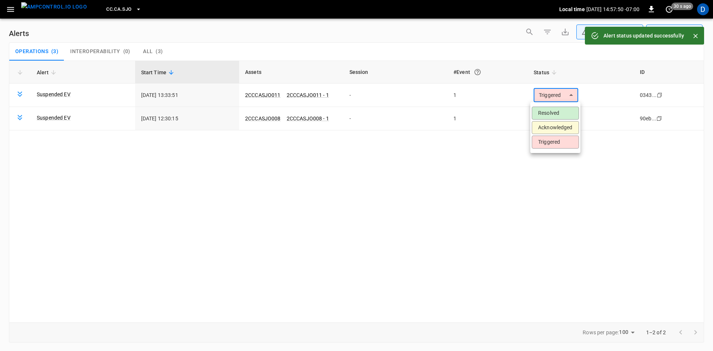
click at [548, 97] on body "**********" at bounding box center [356, 174] width 713 height 348
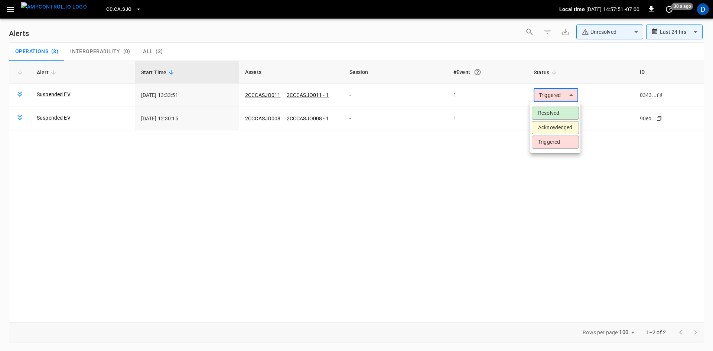
click at [546, 116] on li "Resolved" at bounding box center [555, 113] width 47 height 13
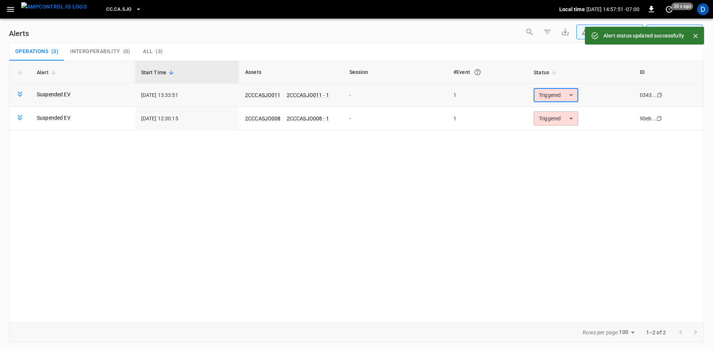
click at [545, 97] on body "**********" at bounding box center [356, 174] width 713 height 348
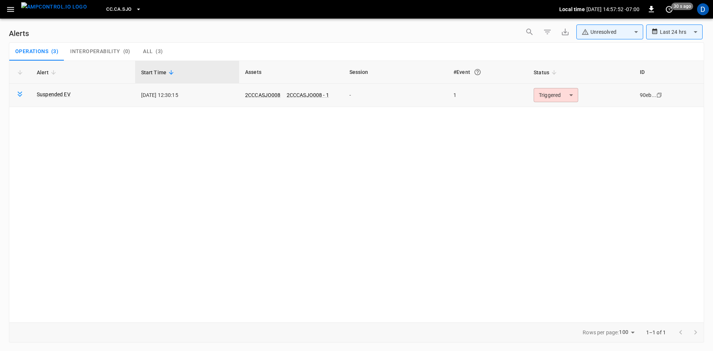
click at [544, 98] on body "**********" at bounding box center [356, 174] width 713 height 348
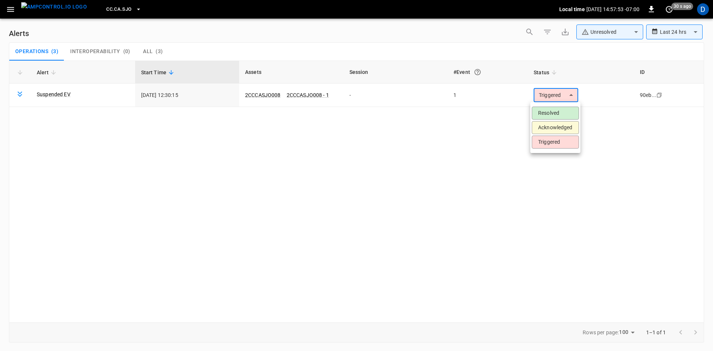
click at [545, 115] on li "Resolved" at bounding box center [555, 113] width 47 height 13
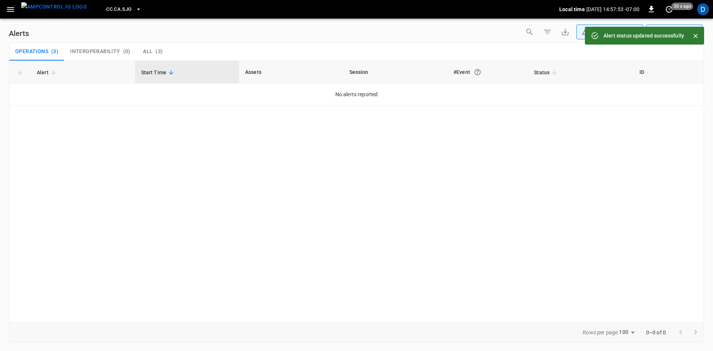
click at [3, 6] on button "button" at bounding box center [10, 10] width 15 height 14
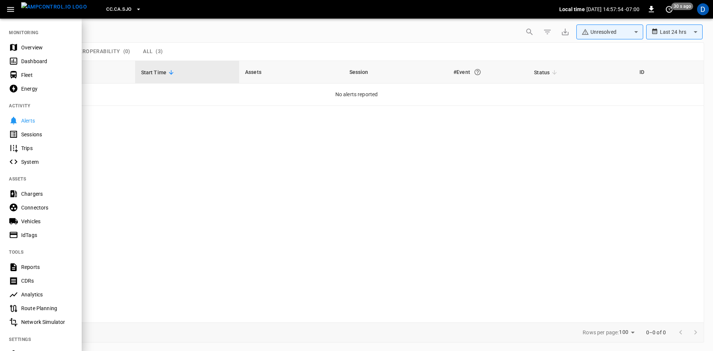
click at [20, 39] on nav "MONITORING Overview Dashboard Fleet Energy ACTIVITY Alerts Sessions Trips Syste…" at bounding box center [41, 211] width 82 height 387
click at [21, 47] on div "Overview" at bounding box center [41, 47] width 82 height 14
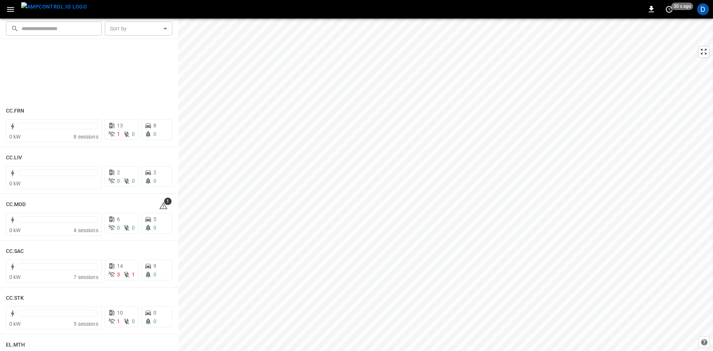
scroll to position [483, 0]
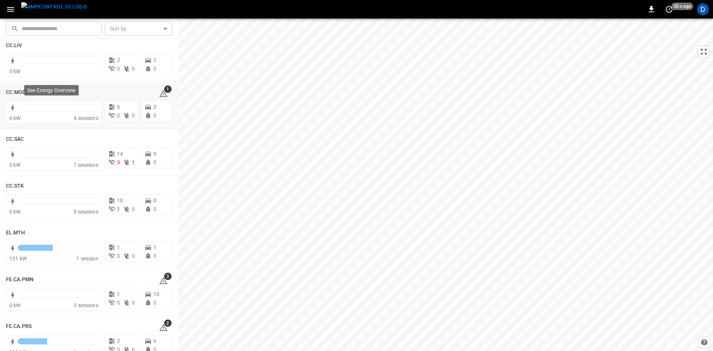
click at [23, 90] on div "See Energy Overview" at bounding box center [51, 92] width 56 height 16
click at [14, 90] on h6 "CC.MOD" at bounding box center [16, 92] width 20 height 8
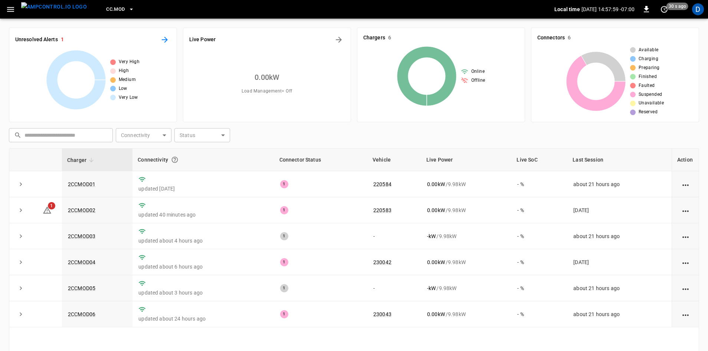
click at [162, 39] on icon "All Alerts" at bounding box center [164, 39] width 9 height 9
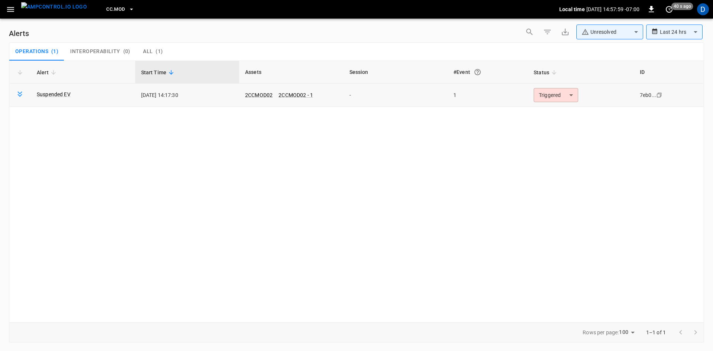
click at [554, 97] on body "**********" at bounding box center [356, 174] width 713 height 348
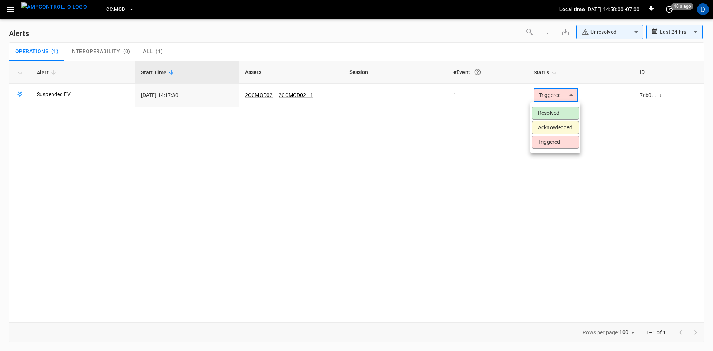
click at [549, 112] on li "Resolved" at bounding box center [555, 113] width 47 height 13
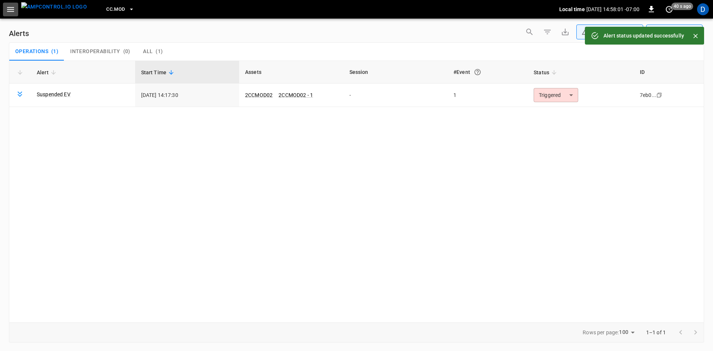
click at [11, 11] on icon "button" at bounding box center [10, 9] width 7 height 5
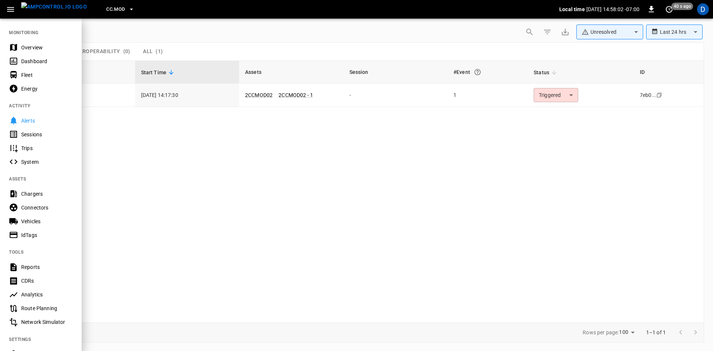
click at [27, 47] on div "Overview" at bounding box center [47, 47] width 52 height 7
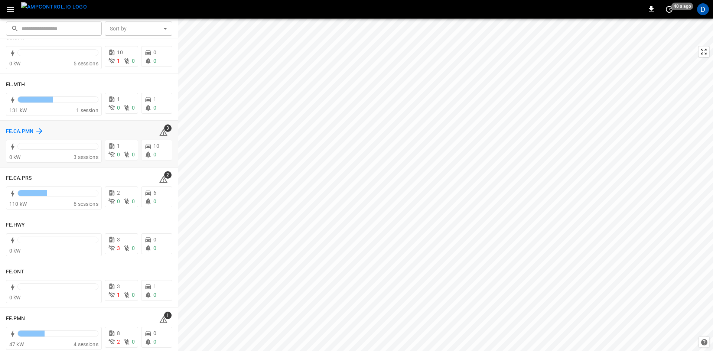
scroll to position [631, 0]
click at [27, 129] on h6 "FE.CA.PMN" at bounding box center [19, 131] width 27 height 8
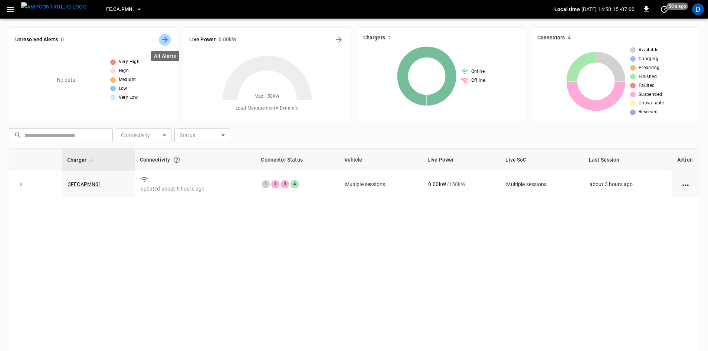
click at [169, 38] on button "All Alerts" at bounding box center [165, 40] width 12 height 12
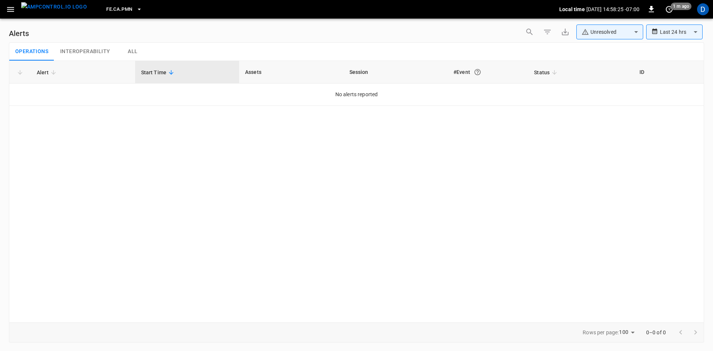
click at [14, 7] on icon "button" at bounding box center [10, 9] width 9 height 9
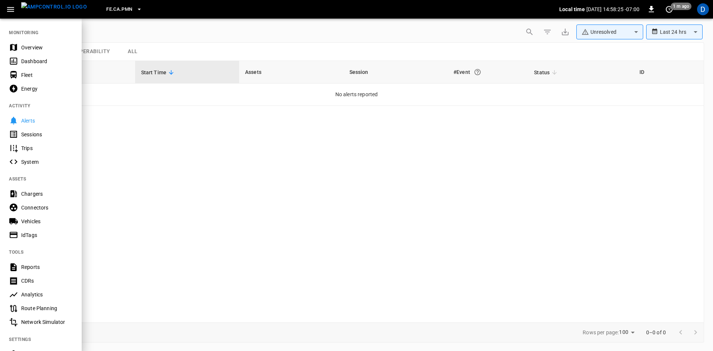
click at [19, 35] on nav "MONITORING Overview Dashboard Fleet Energy ACTIVITY Alerts Sessions Trips Syste…" at bounding box center [41, 211] width 82 height 387
click at [19, 43] on div "Overview" at bounding box center [41, 47] width 82 height 14
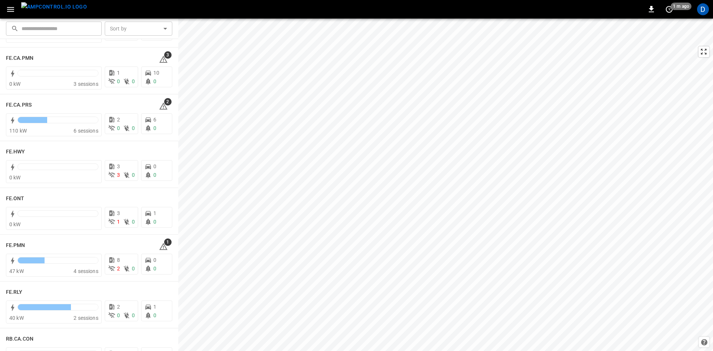
scroll to position [668, 0]
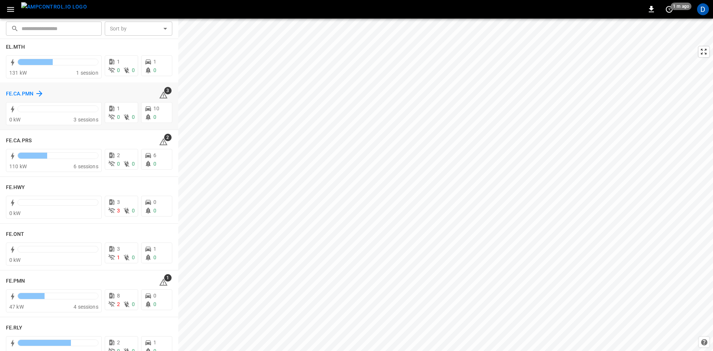
click at [19, 93] on h6 "FE.CA.PMN" at bounding box center [19, 94] width 27 height 8
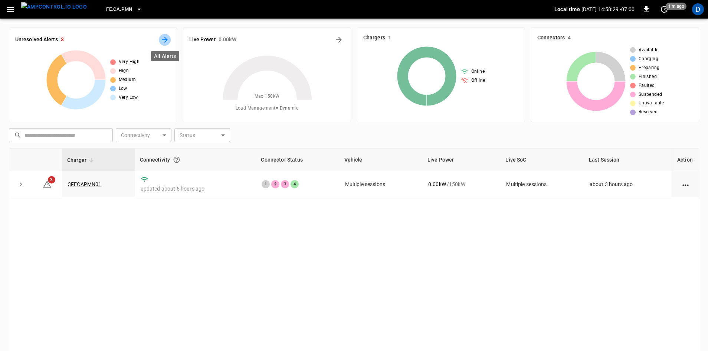
click at [166, 40] on icon "All Alerts" at bounding box center [165, 40] width 6 height 6
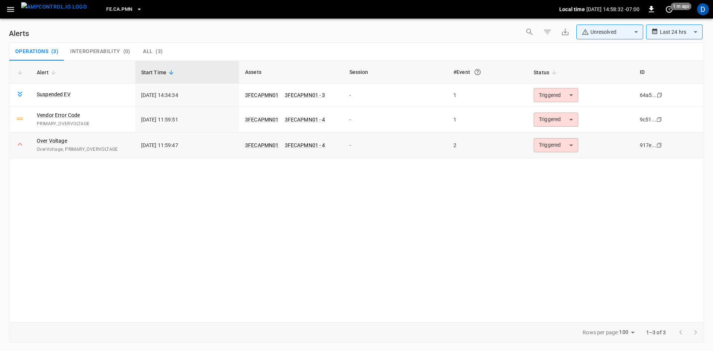
click at [553, 142] on body "**********" at bounding box center [356, 174] width 713 height 348
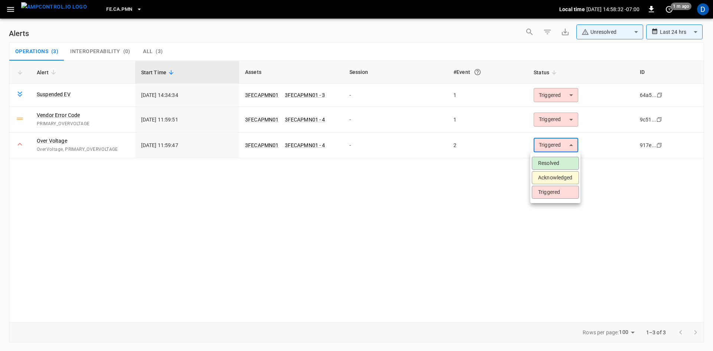
click at [544, 159] on li "Resolved" at bounding box center [555, 163] width 47 height 13
click at [544, 122] on body "**********" at bounding box center [356, 174] width 713 height 348
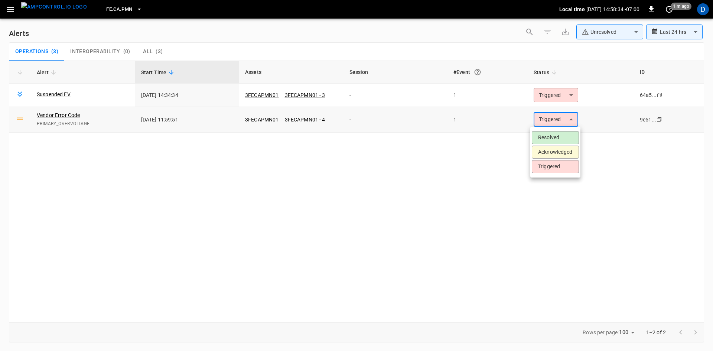
click at [545, 121] on body "**********" at bounding box center [356, 174] width 713 height 348
click at [545, 136] on li "Resolved" at bounding box center [555, 137] width 47 height 13
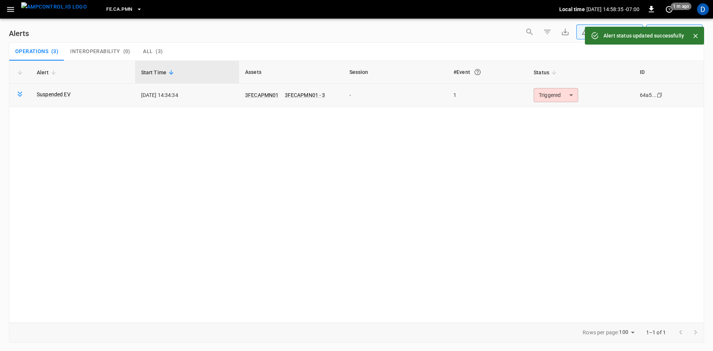
click at [546, 97] on body "**********" at bounding box center [356, 174] width 713 height 348
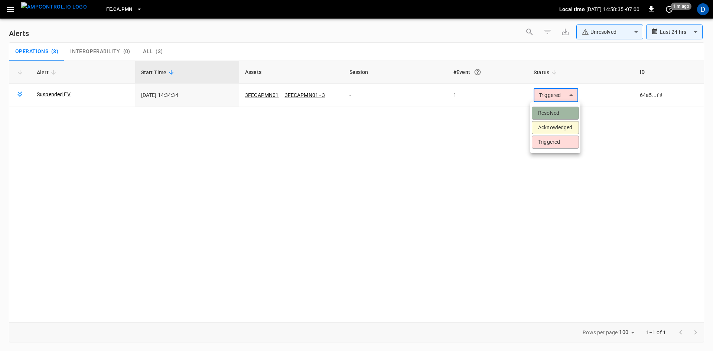
click at [547, 116] on li "Resolved" at bounding box center [555, 113] width 47 height 13
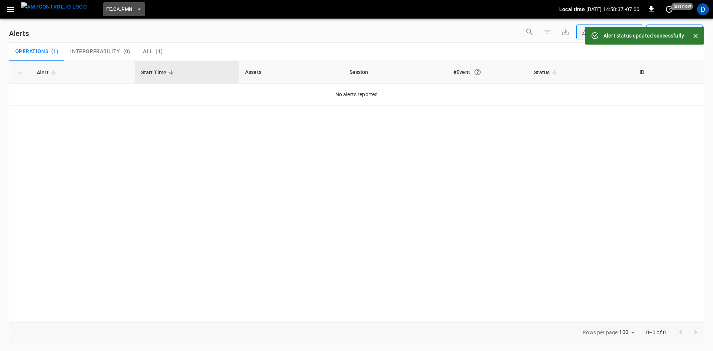
click at [112, 13] on span "FE.CA.PMN" at bounding box center [119, 9] width 26 height 9
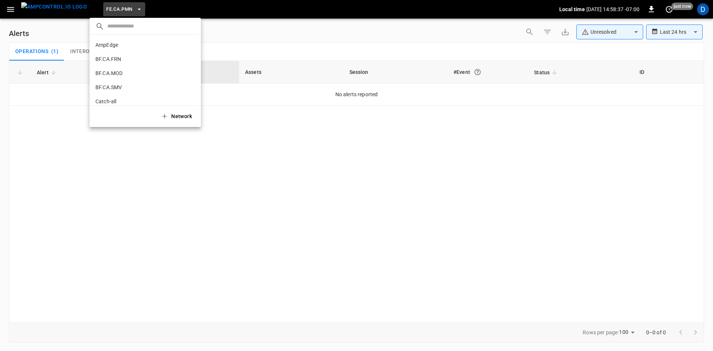
scroll to position [266, 0]
click at [120, 65] on p "FE.CA.PRS" at bounding box center [131, 61] width 72 height 7
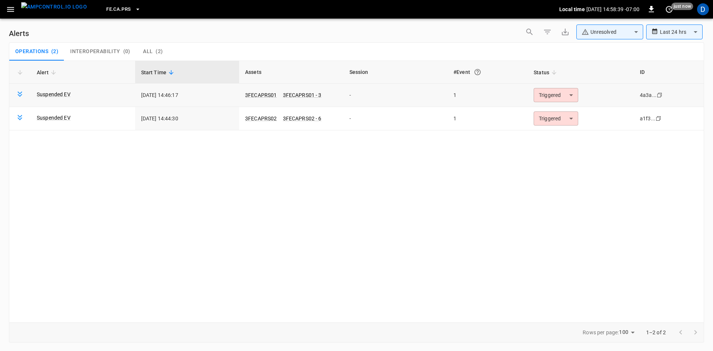
click at [562, 96] on body "**********" at bounding box center [356, 174] width 713 height 348
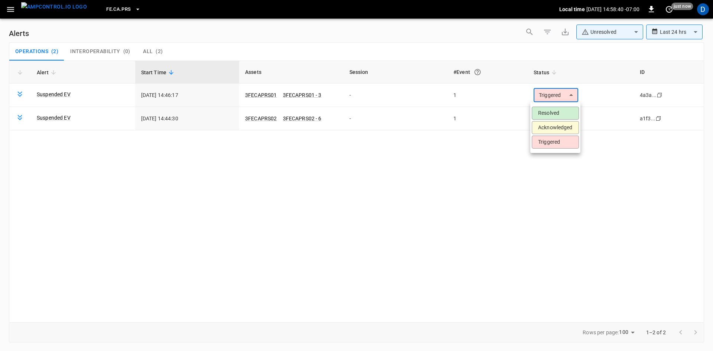
click at [555, 111] on li "Resolved" at bounding box center [555, 113] width 47 height 13
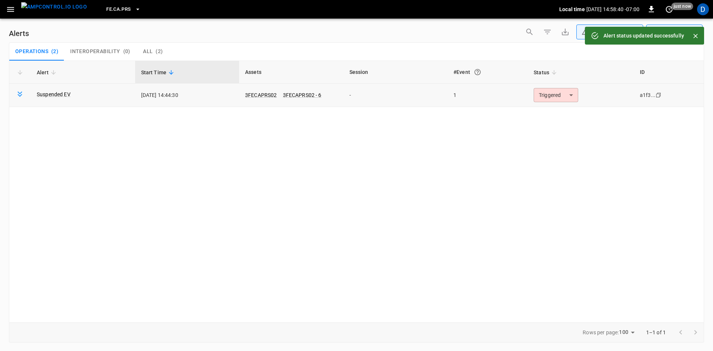
click at [547, 95] on body "**********" at bounding box center [356, 174] width 713 height 348
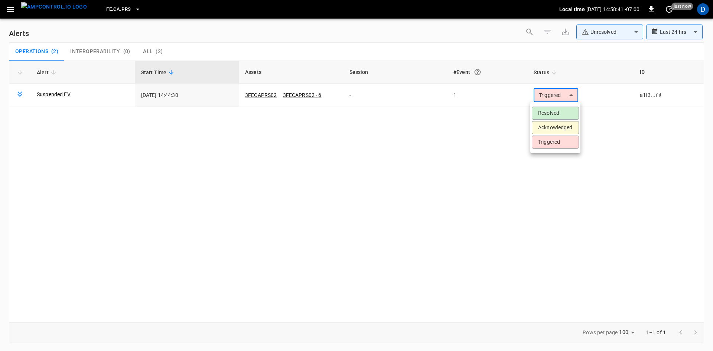
click at [547, 112] on li "Resolved" at bounding box center [555, 113] width 47 height 13
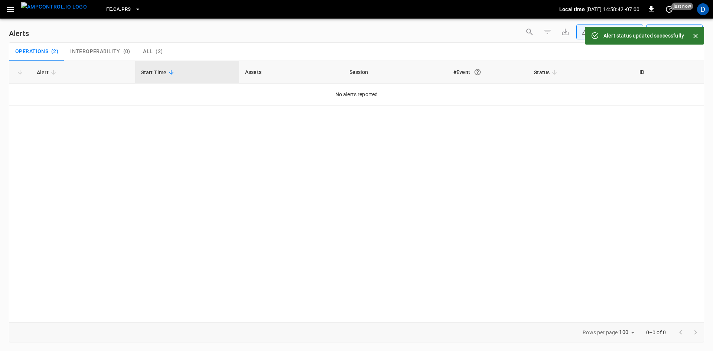
click at [14, 10] on icon "button" at bounding box center [10, 9] width 9 height 9
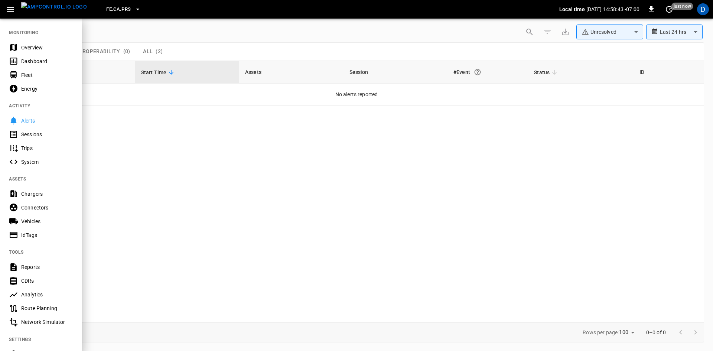
click at [37, 46] on div "Overview" at bounding box center [47, 47] width 52 height 7
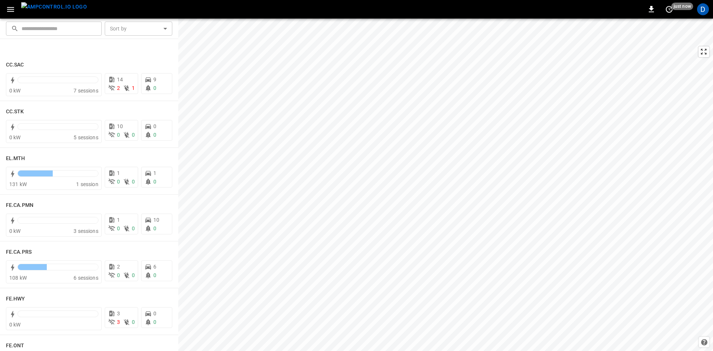
scroll to position [817, 0]
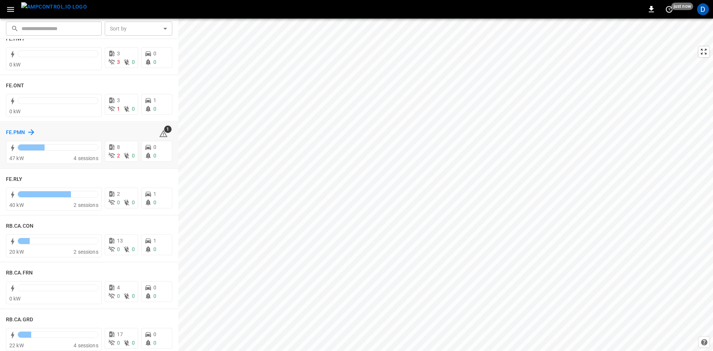
click at [23, 131] on h6 "FE.PMN" at bounding box center [15, 132] width 19 height 8
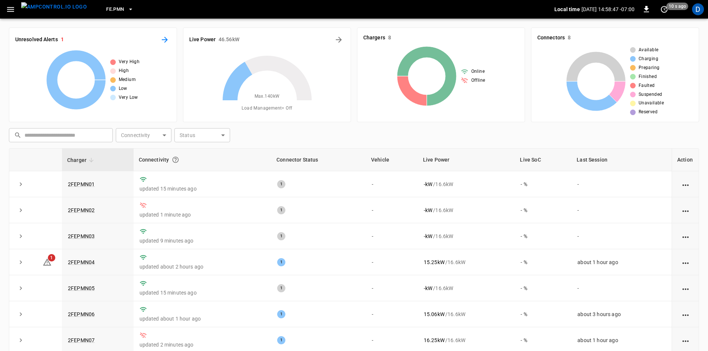
click at [161, 40] on icon "All Alerts" at bounding box center [164, 39] width 9 height 9
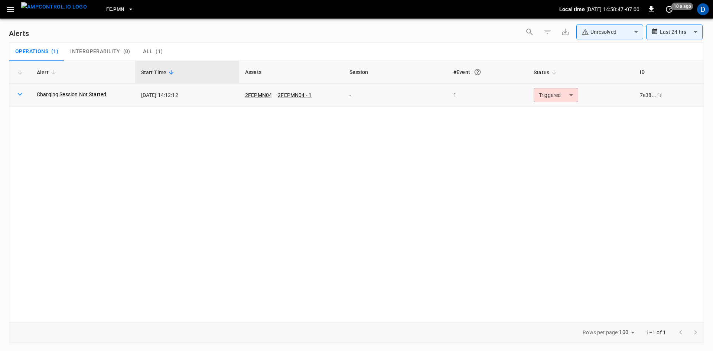
click at [555, 93] on body "**********" at bounding box center [356, 174] width 713 height 348
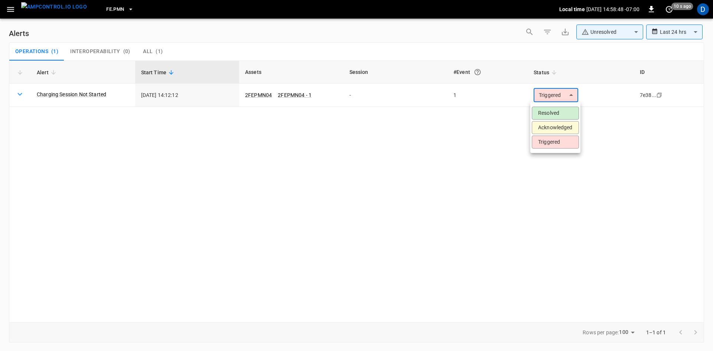
click at [550, 111] on li "Resolved" at bounding box center [555, 113] width 47 height 13
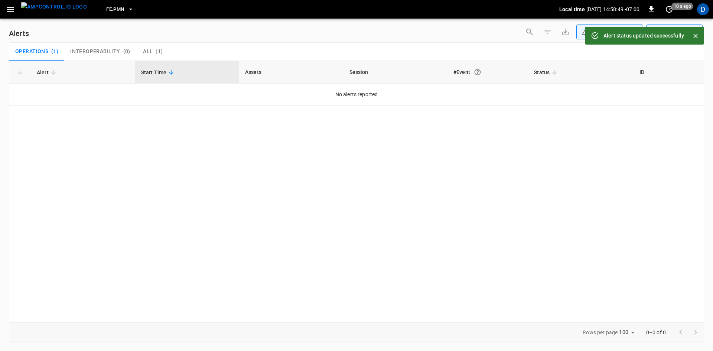
click at [19, 11] on button "menu" at bounding box center [54, 9] width 72 height 19
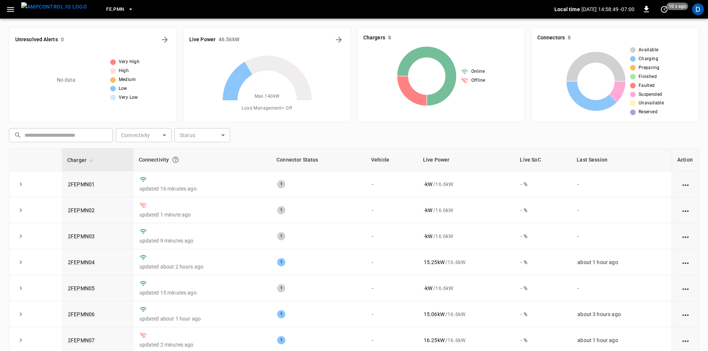
click at [8, 6] on icon "button" at bounding box center [10, 9] width 9 height 9
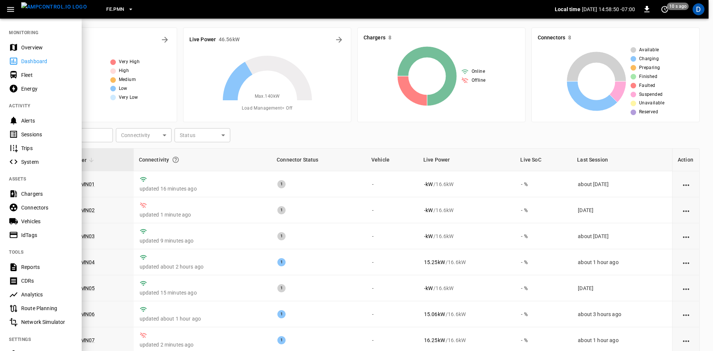
click at [21, 49] on div "Overview" at bounding box center [41, 47] width 82 height 14
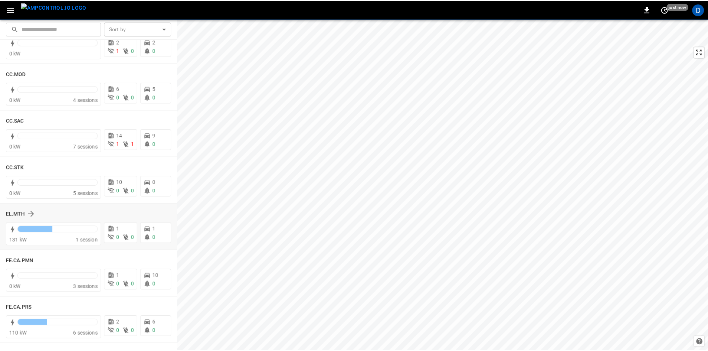
scroll to position [483, 0]
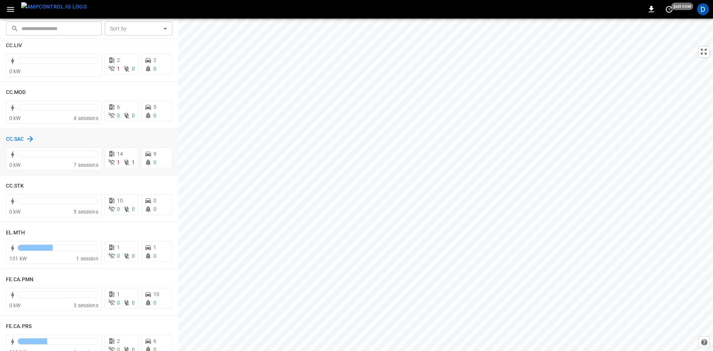
click at [15, 138] on h6 "CC.SAC" at bounding box center [15, 139] width 18 height 8
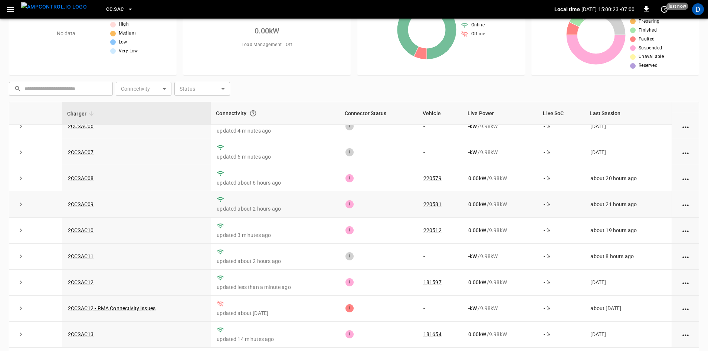
scroll to position [72, 0]
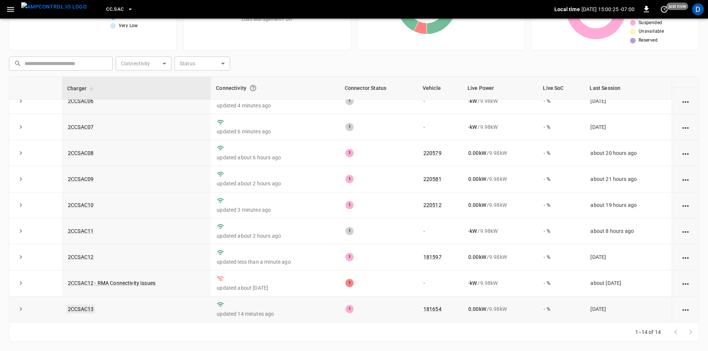
click at [83, 307] on link "2CCSAC13" at bounding box center [80, 308] width 29 height 9
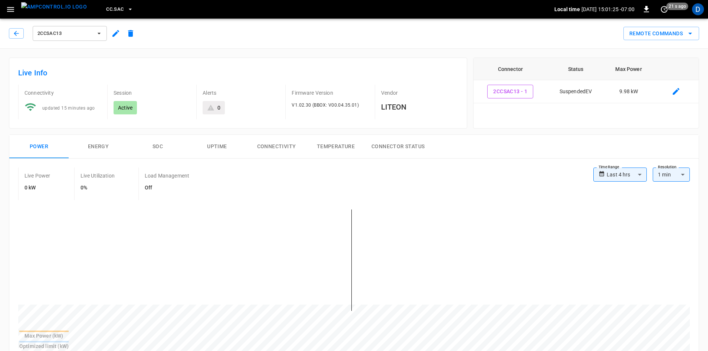
click at [88, 32] on span "2CCSAC13" at bounding box center [64, 33] width 55 height 9
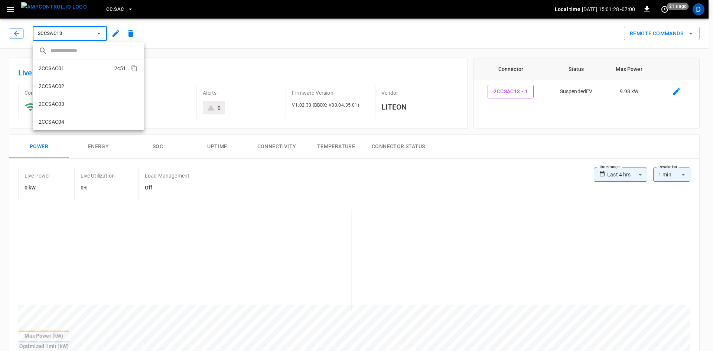
click at [71, 71] on li "2CCSAC01 2c51 ..." at bounding box center [88, 68] width 111 height 18
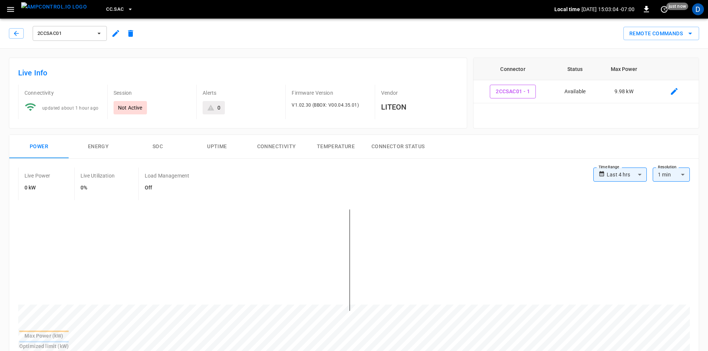
click at [9, 9] on icon "button" at bounding box center [10, 9] width 7 height 5
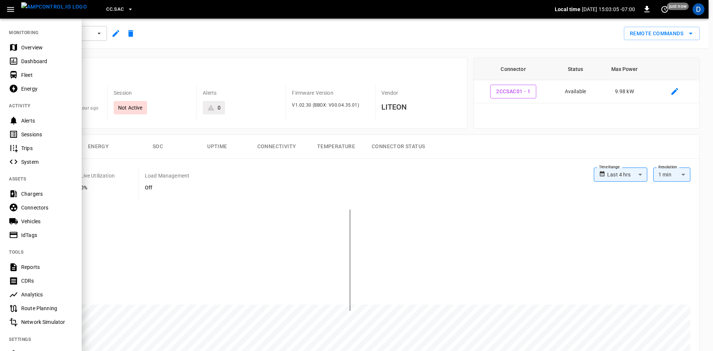
click at [30, 50] on div "Overview" at bounding box center [47, 47] width 52 height 7
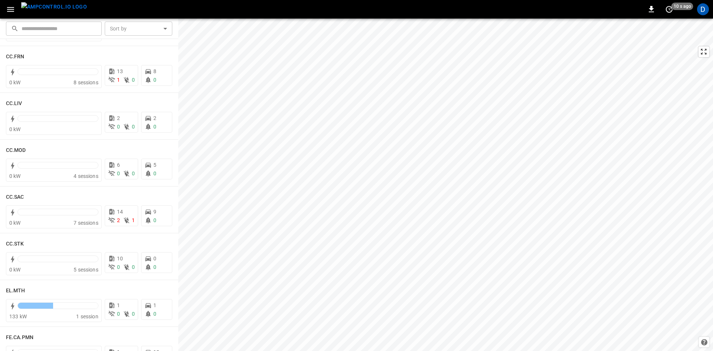
scroll to position [445, 0]
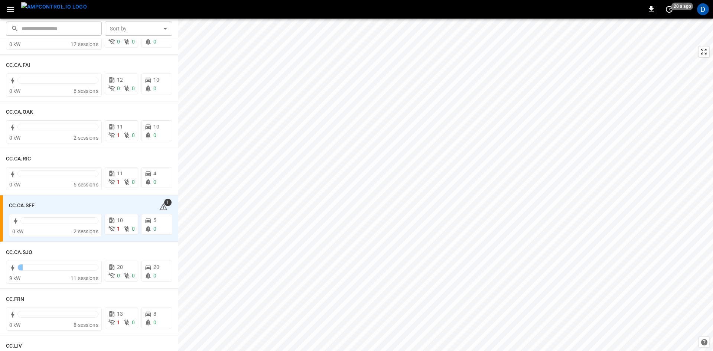
scroll to position [186, 0]
